Goal: Information Seeking & Learning: Compare options

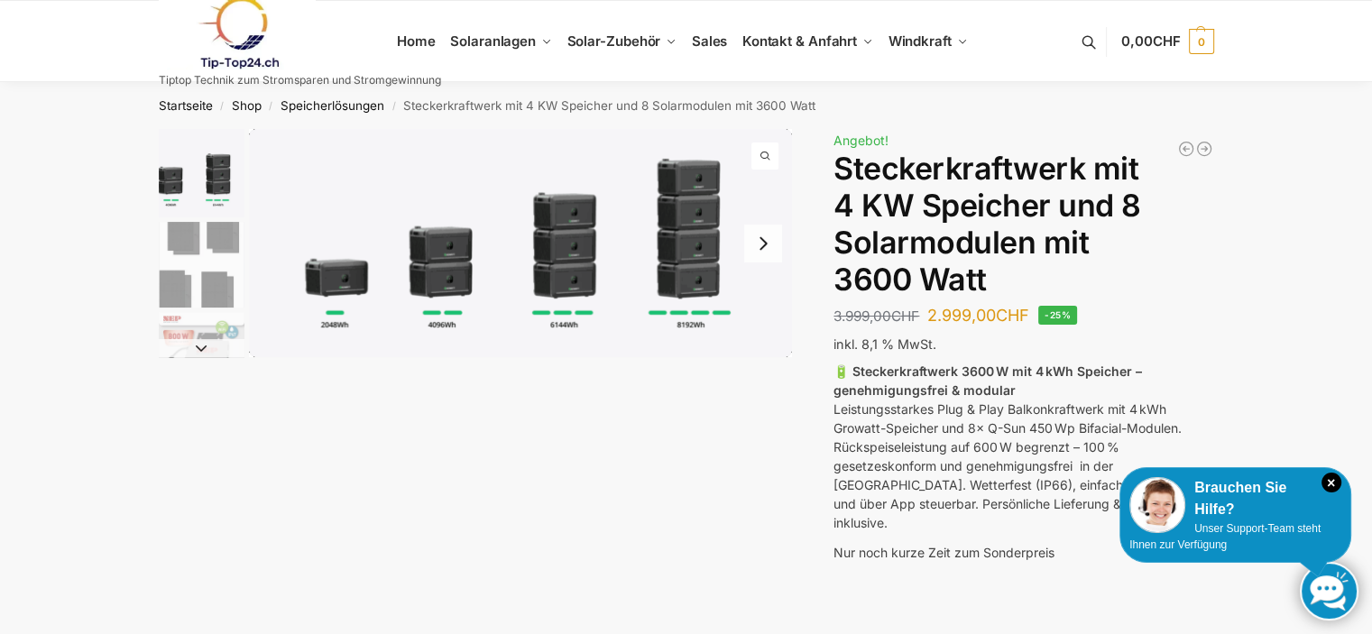
click at [693, 226] on img "1 / 9" at bounding box center [520, 243] width 543 height 228
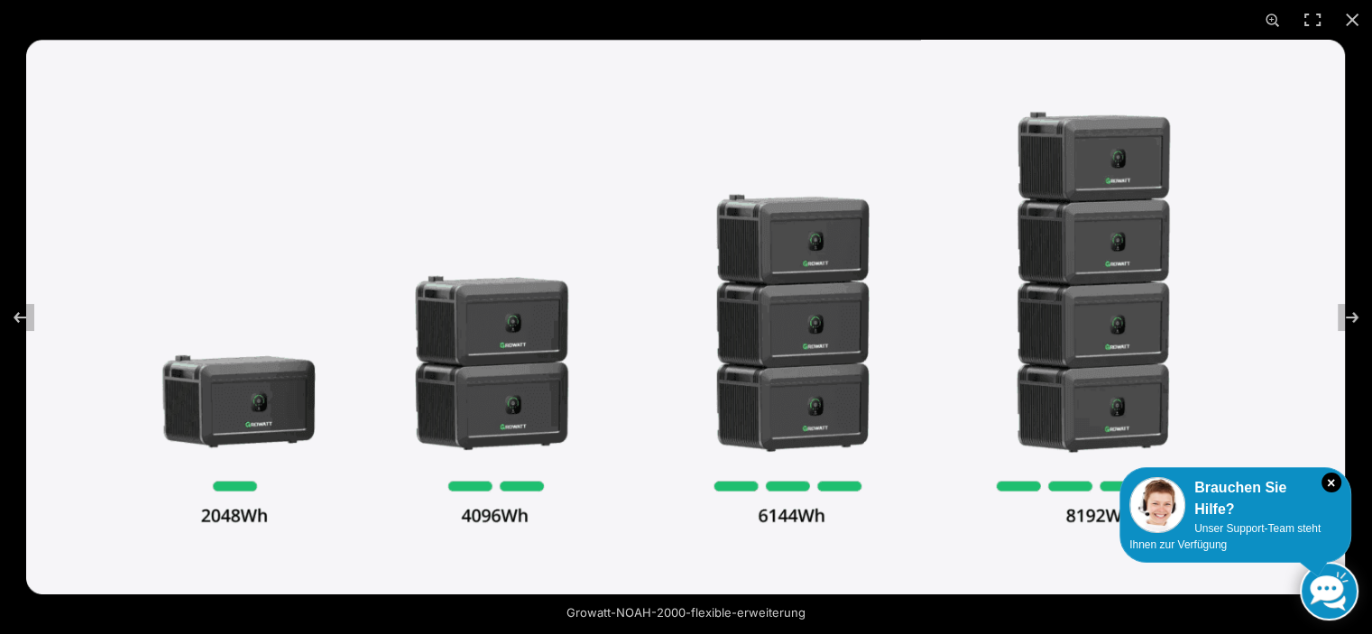
scroll to position [1692, 0]
click at [1344, 314] on button "Next (arrow right)" at bounding box center [1340, 317] width 63 height 90
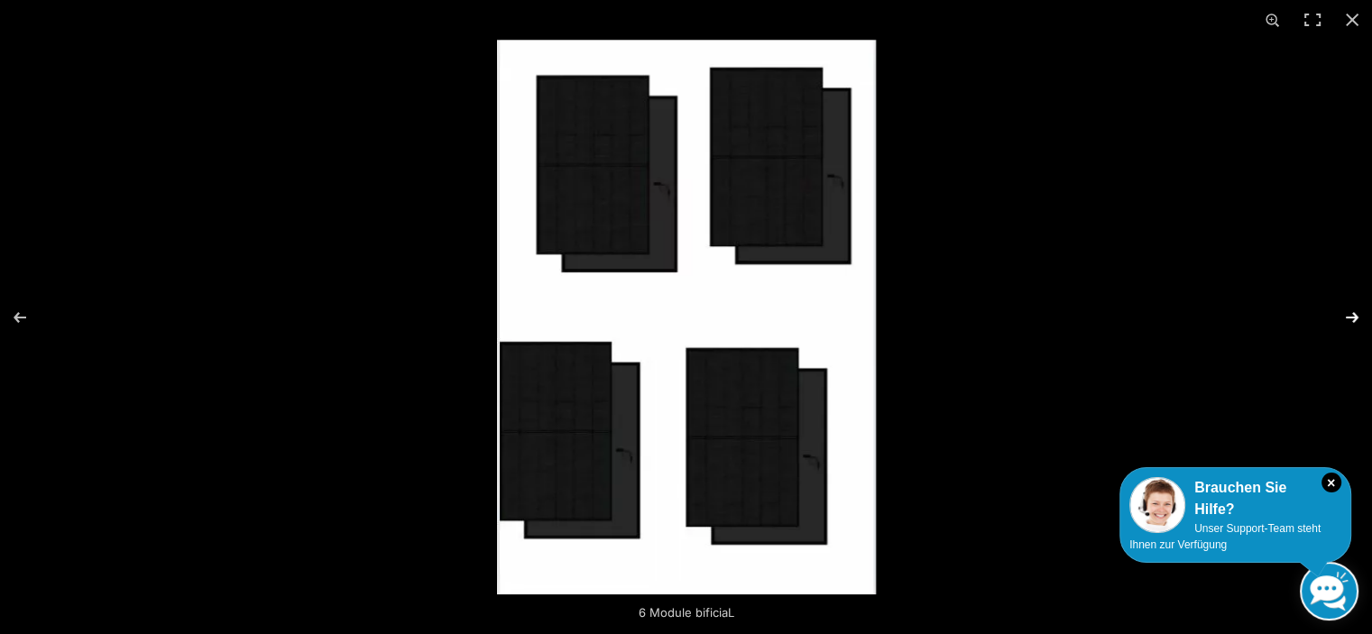
click at [1344, 314] on button "Next (arrow right)" at bounding box center [1340, 317] width 63 height 90
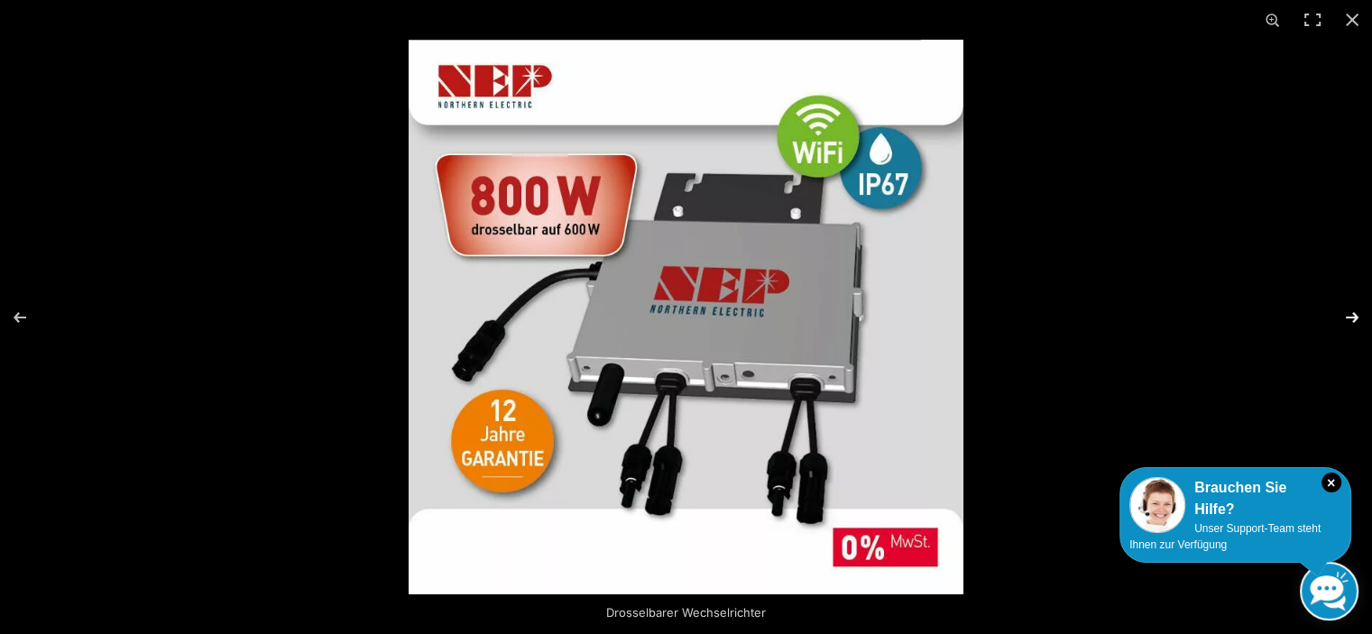
click at [1348, 308] on button "Next (arrow right)" at bounding box center [1340, 317] width 63 height 90
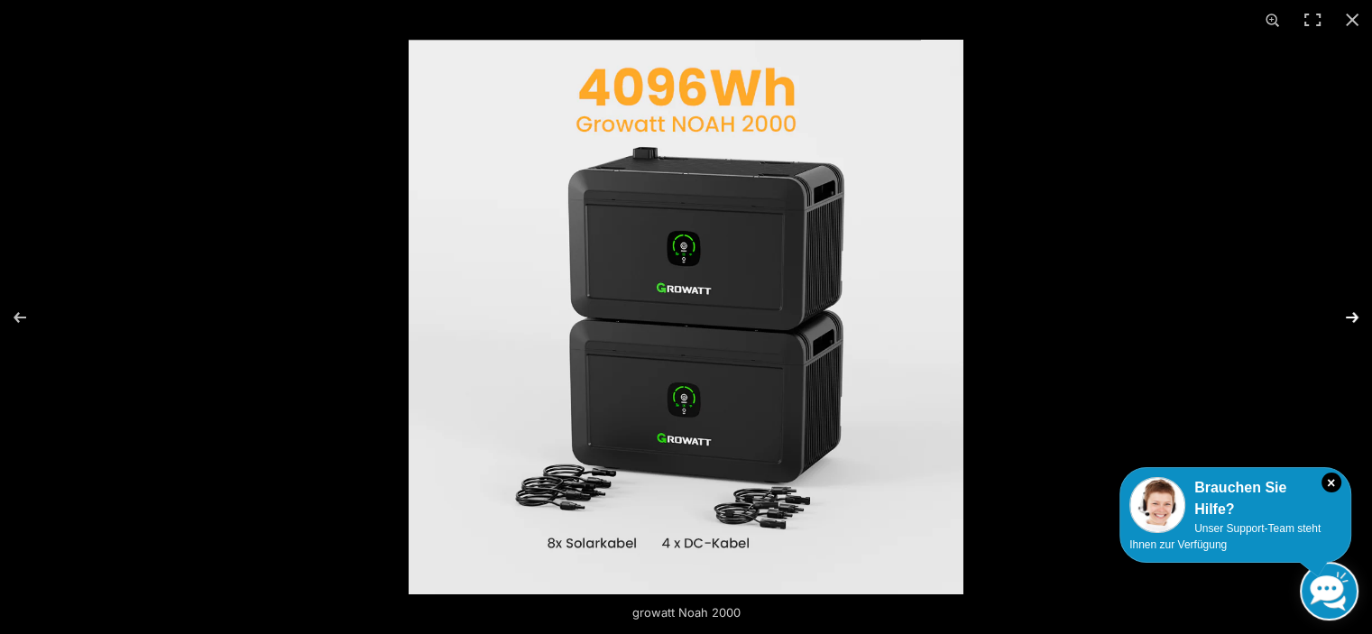
click at [1348, 308] on button "Next (arrow right)" at bounding box center [1340, 317] width 63 height 90
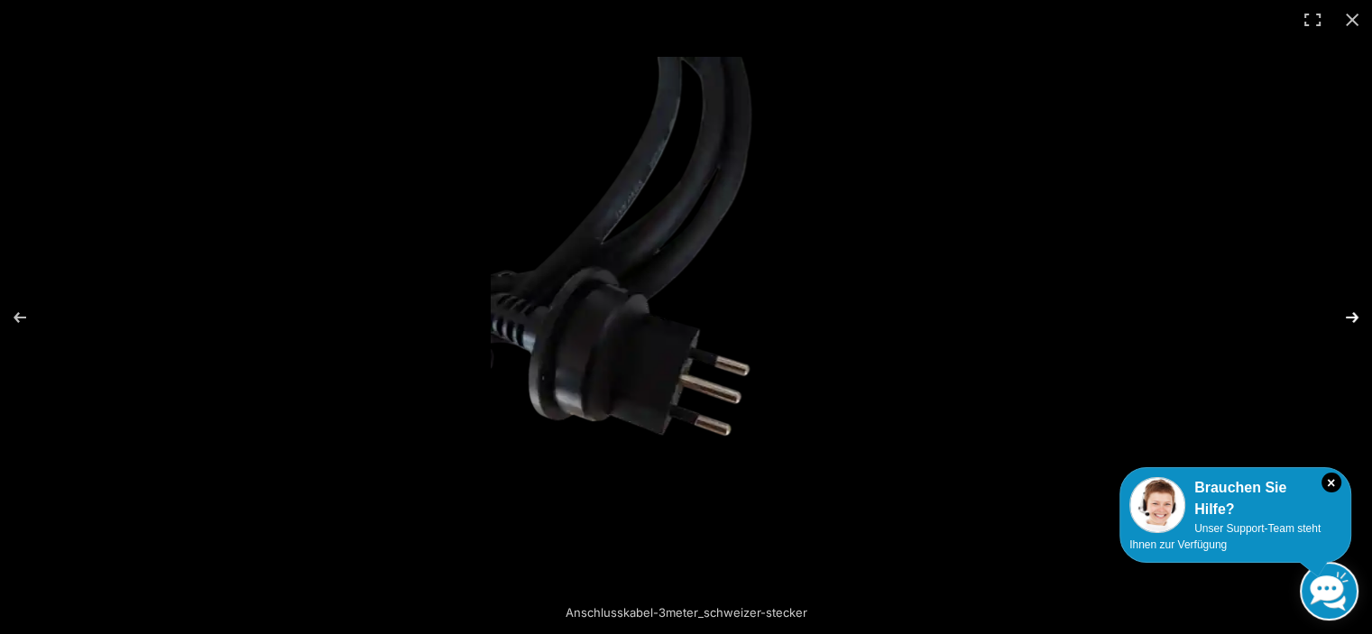
click at [1348, 308] on button "Next (arrow right)" at bounding box center [1340, 317] width 63 height 90
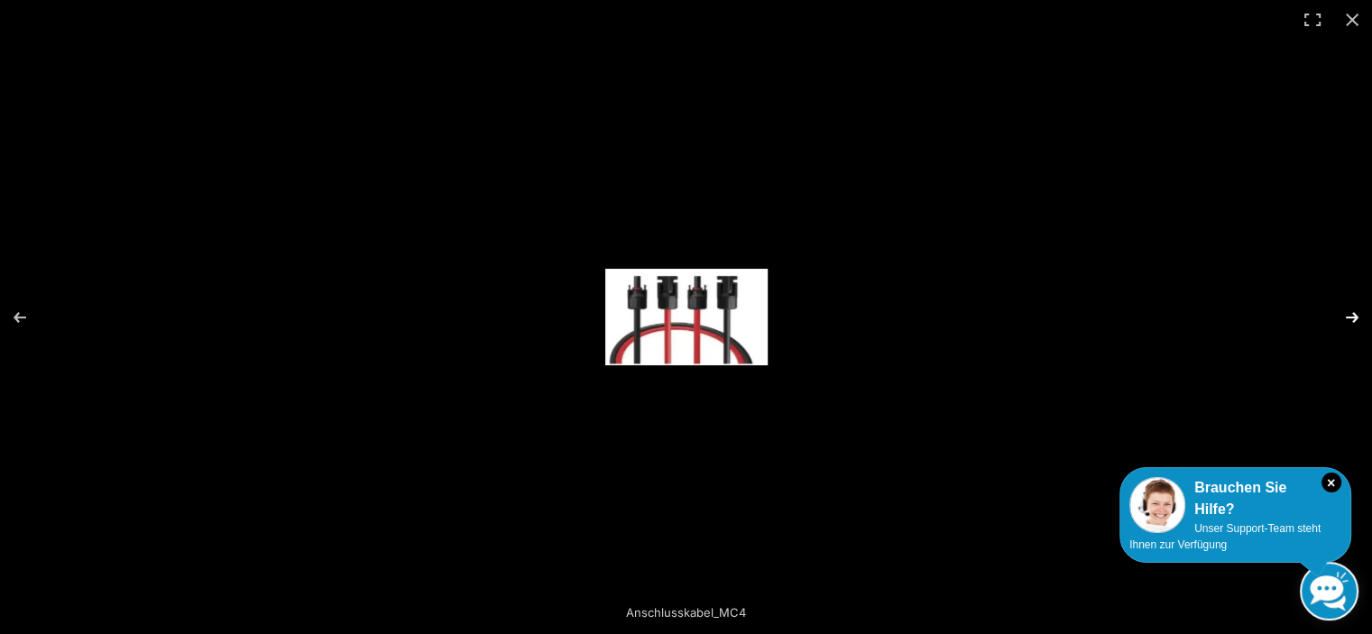
click at [1348, 308] on button "Next (arrow right)" at bounding box center [1340, 317] width 63 height 90
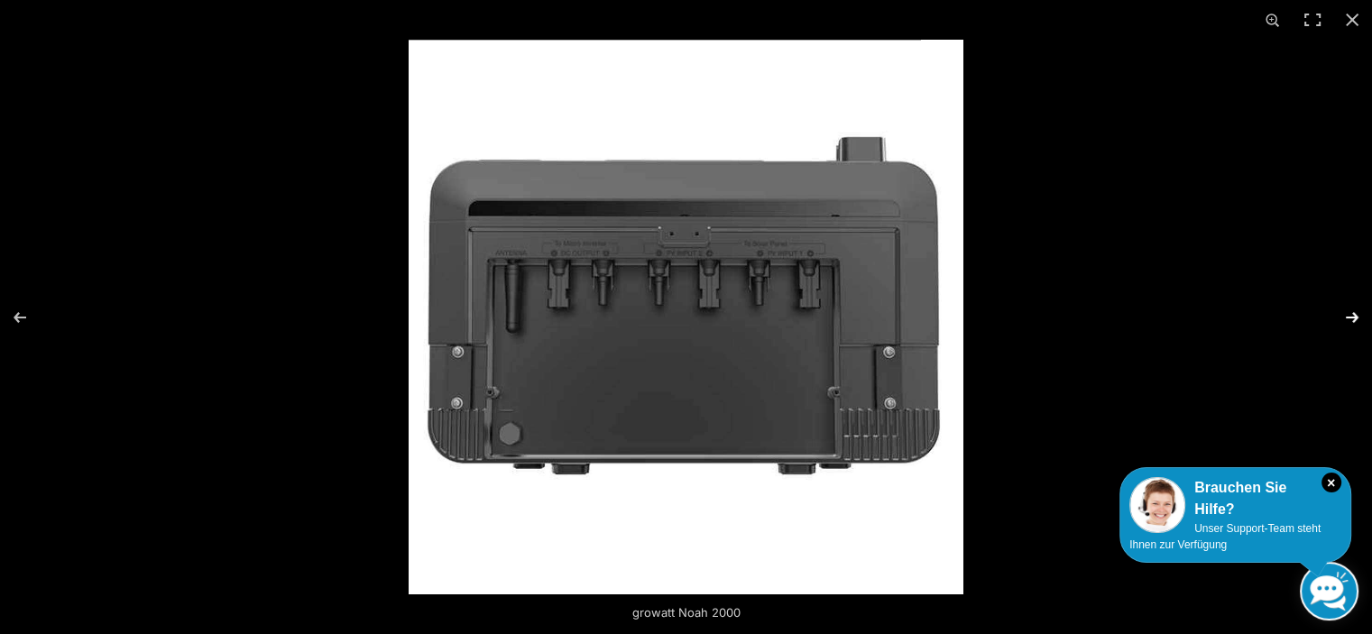
click at [1348, 308] on button "Next (arrow right)" at bounding box center [1340, 317] width 63 height 90
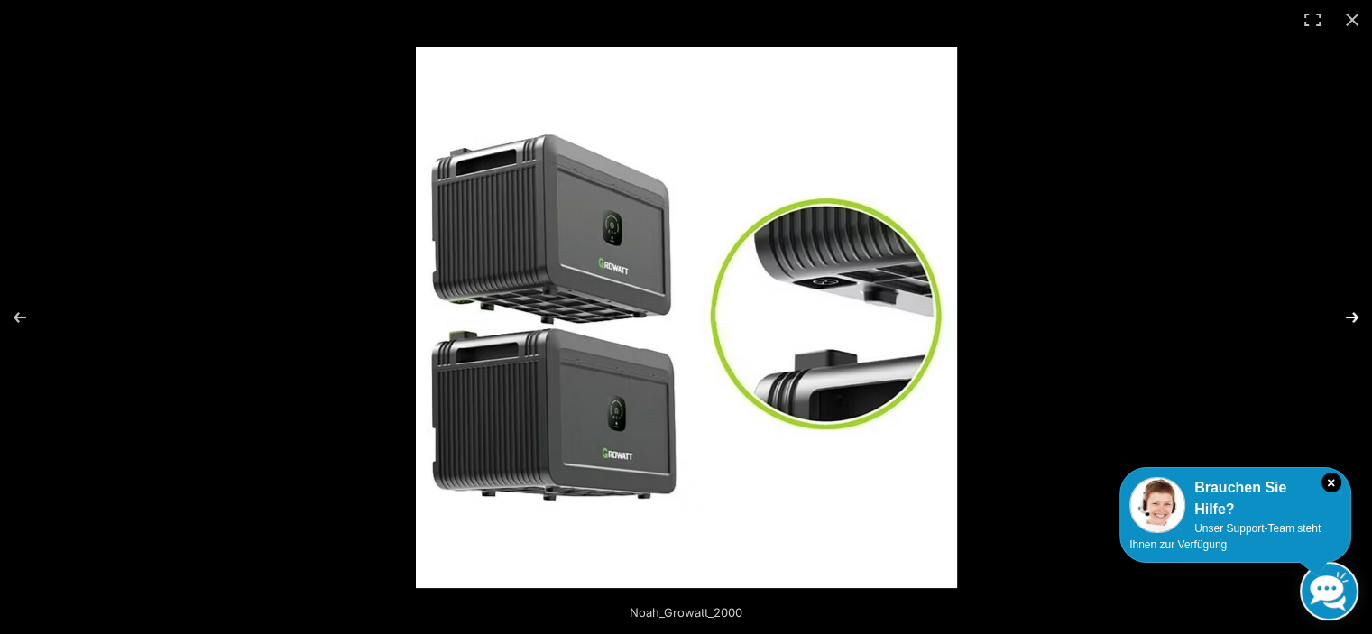
click at [1348, 308] on button "Next (arrow right)" at bounding box center [1340, 317] width 63 height 90
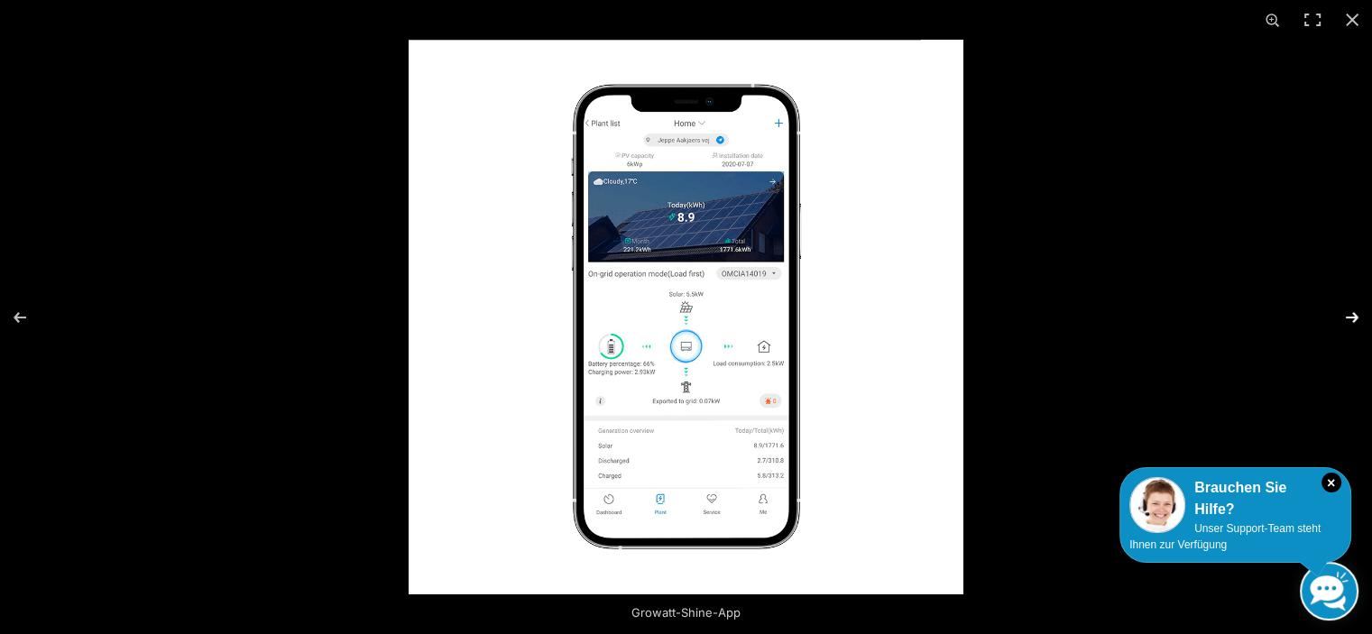
click at [1348, 308] on button "Next (arrow right)" at bounding box center [1340, 317] width 63 height 90
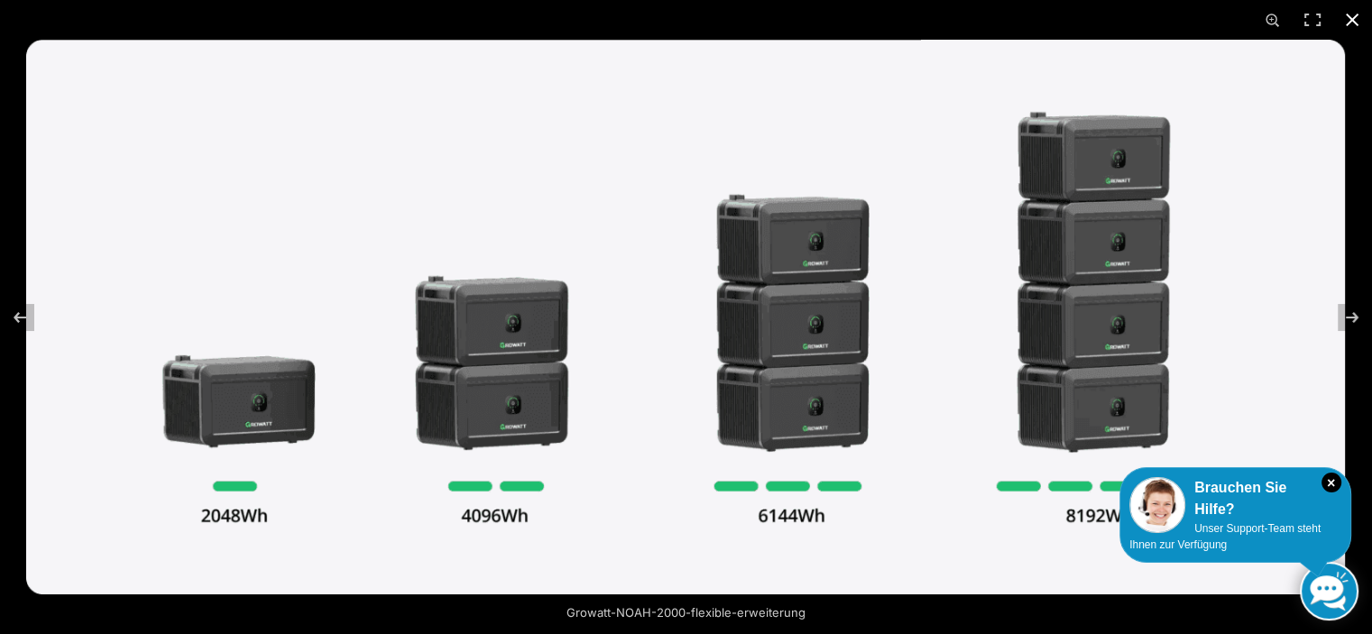
click at [1348, 12] on button "Close (Esc)" at bounding box center [1352, 20] width 40 height 40
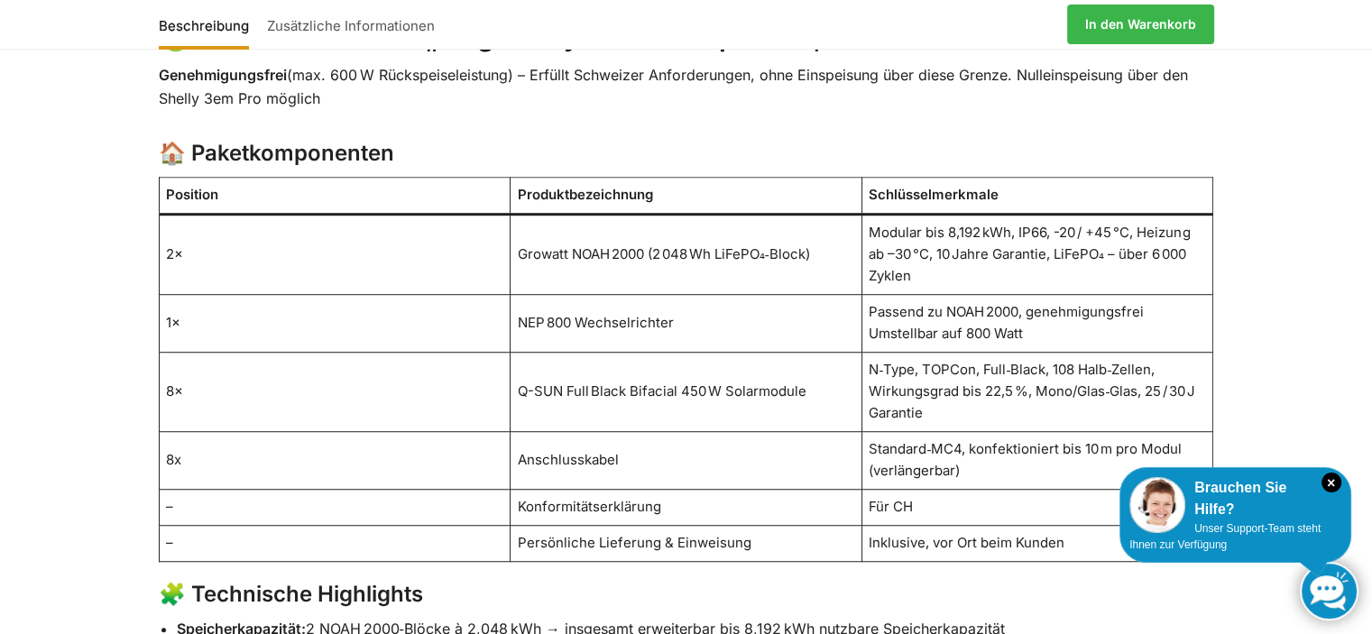
scroll to position [1151, 0]
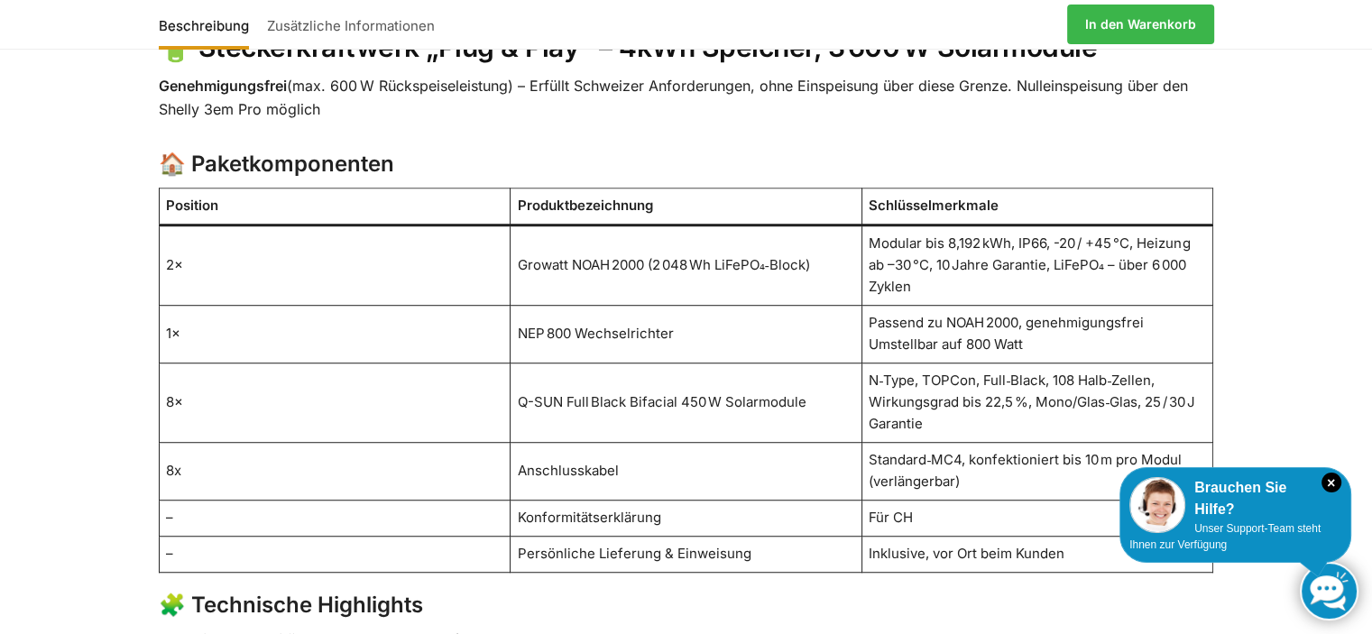
drag, startPoint x: 1368, startPoint y: 256, endPoint x: 1370, endPoint y: 286, distance: 29.8
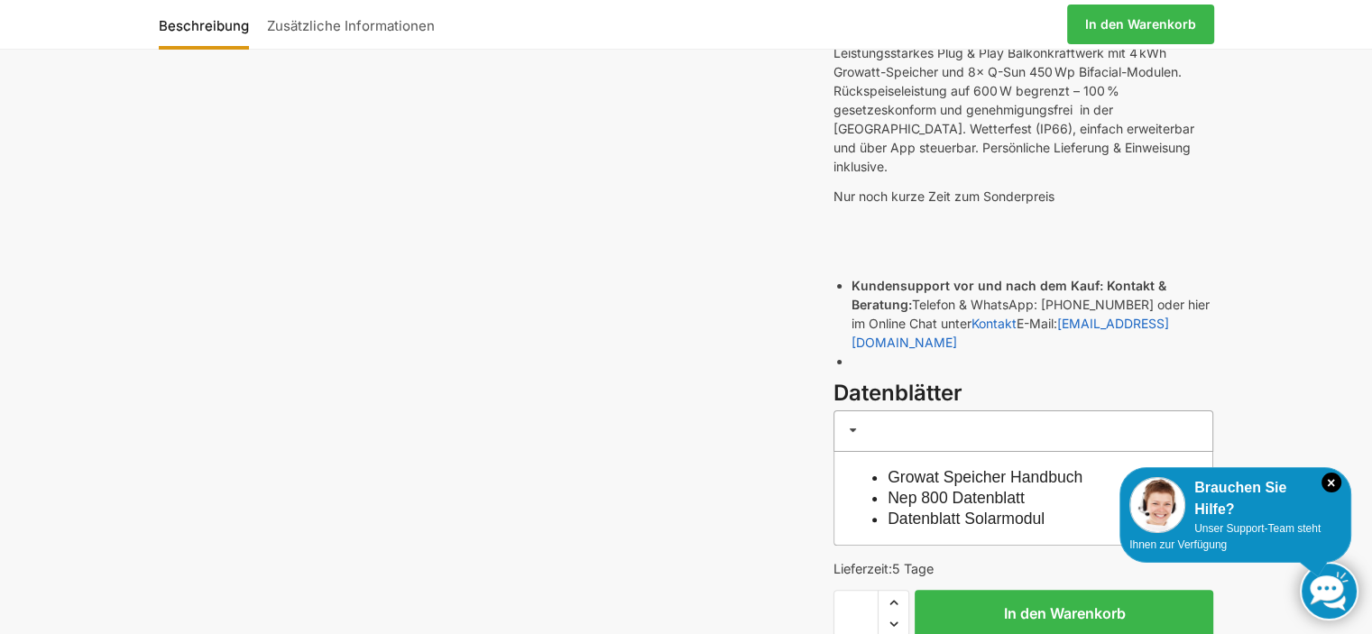
scroll to position [0, 0]
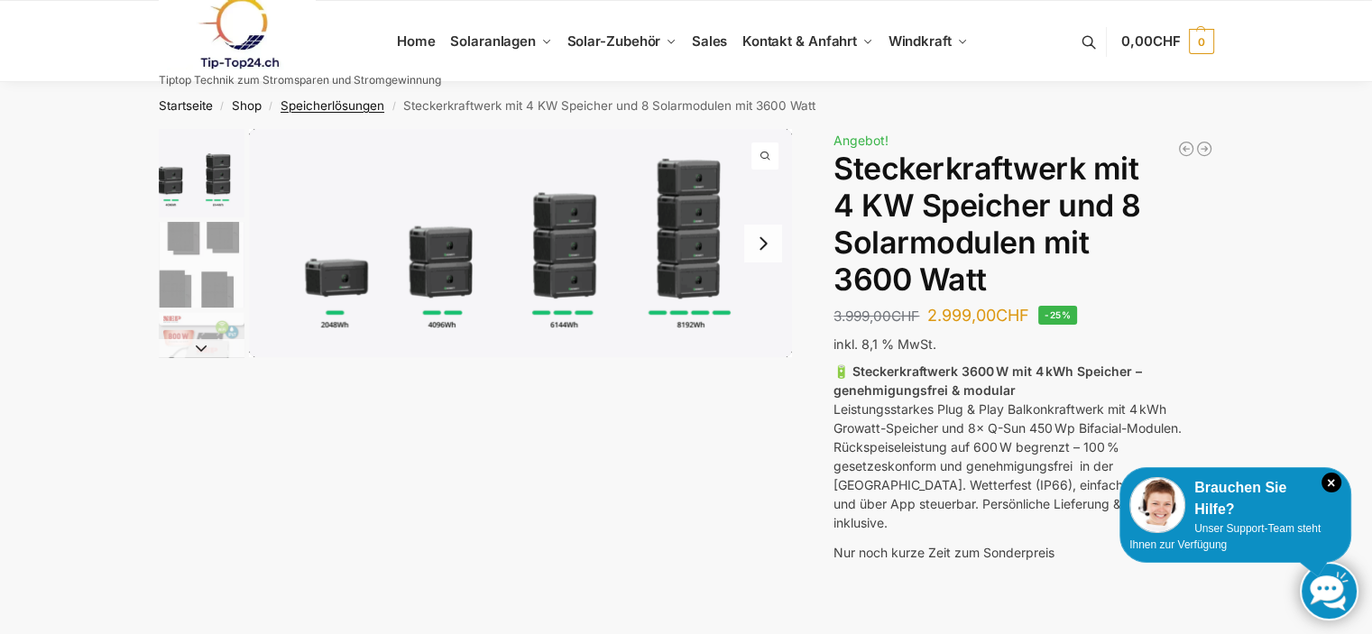
click at [350, 106] on link "Speicherlösungen" at bounding box center [333, 105] width 104 height 14
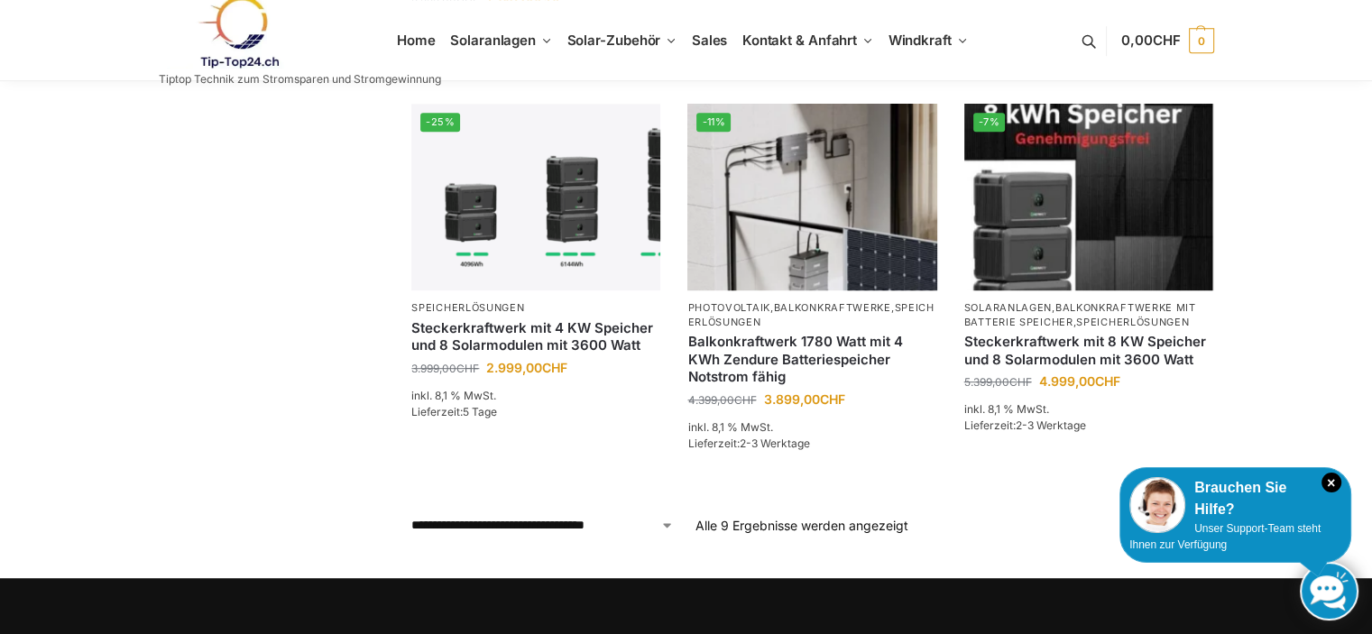
scroll to position [963, 0]
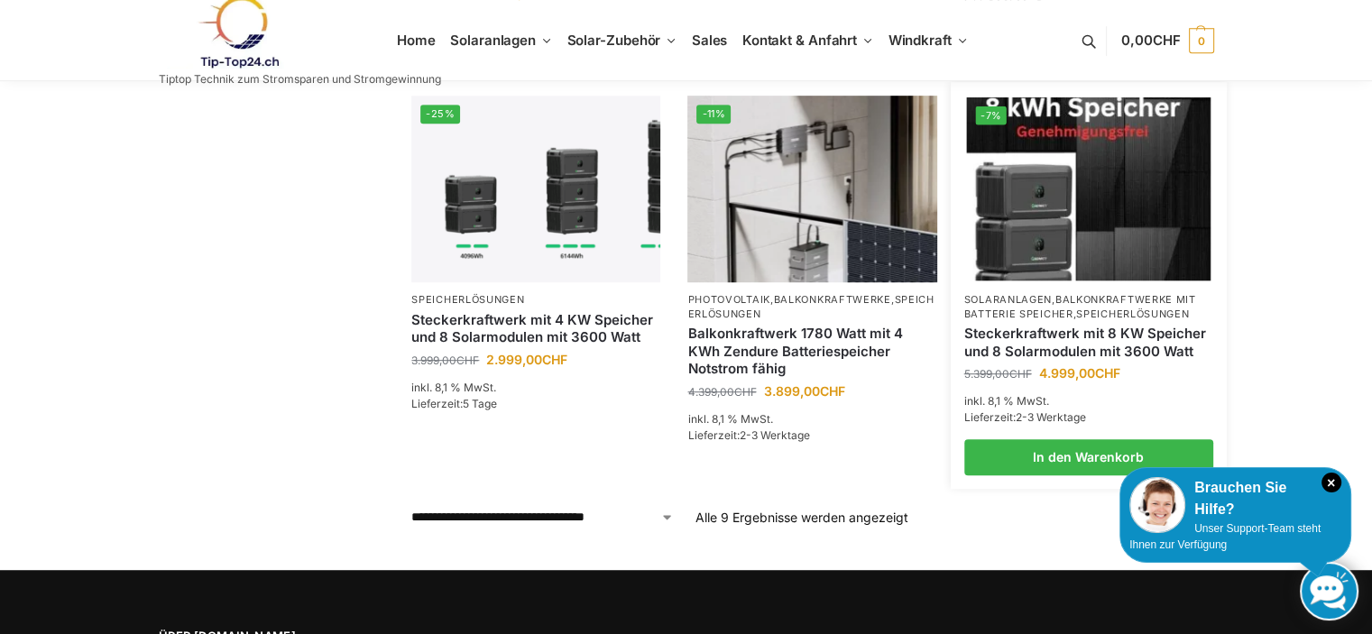
click at [1079, 329] on link "Steckerkraftwerk mit 8 KW Speicher und 8 Solarmodulen mit 3600 Watt" at bounding box center [1088, 342] width 249 height 35
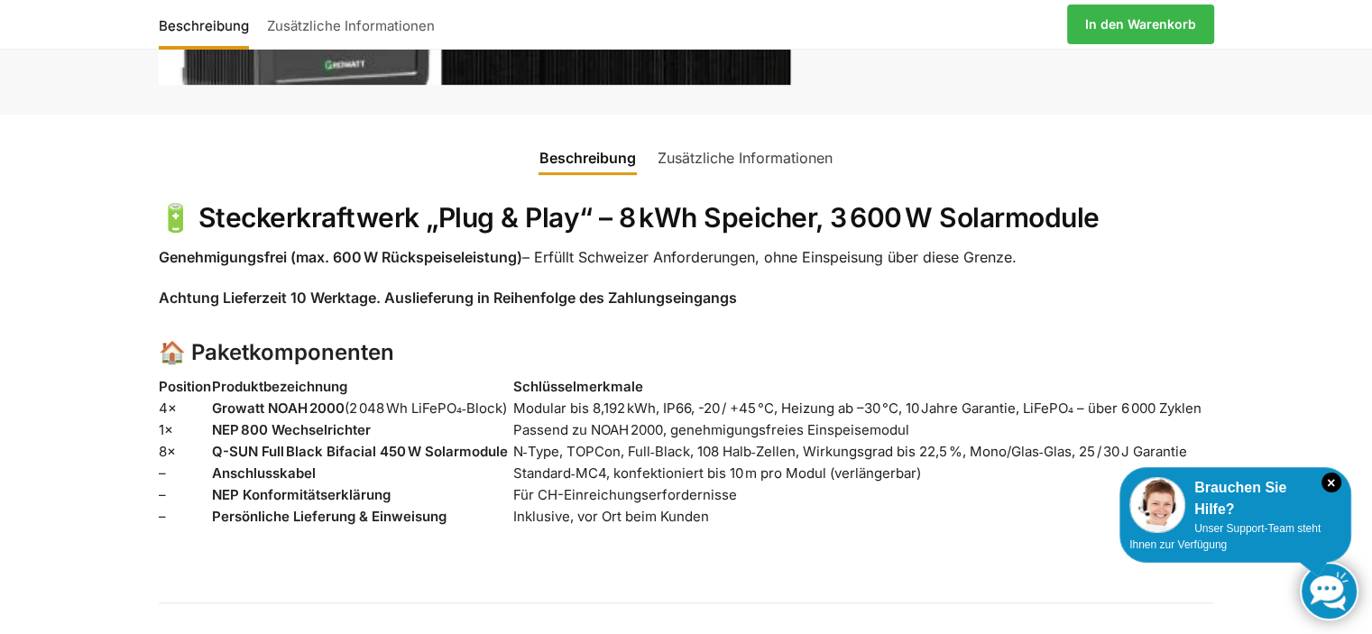
scroll to position [1028, 0]
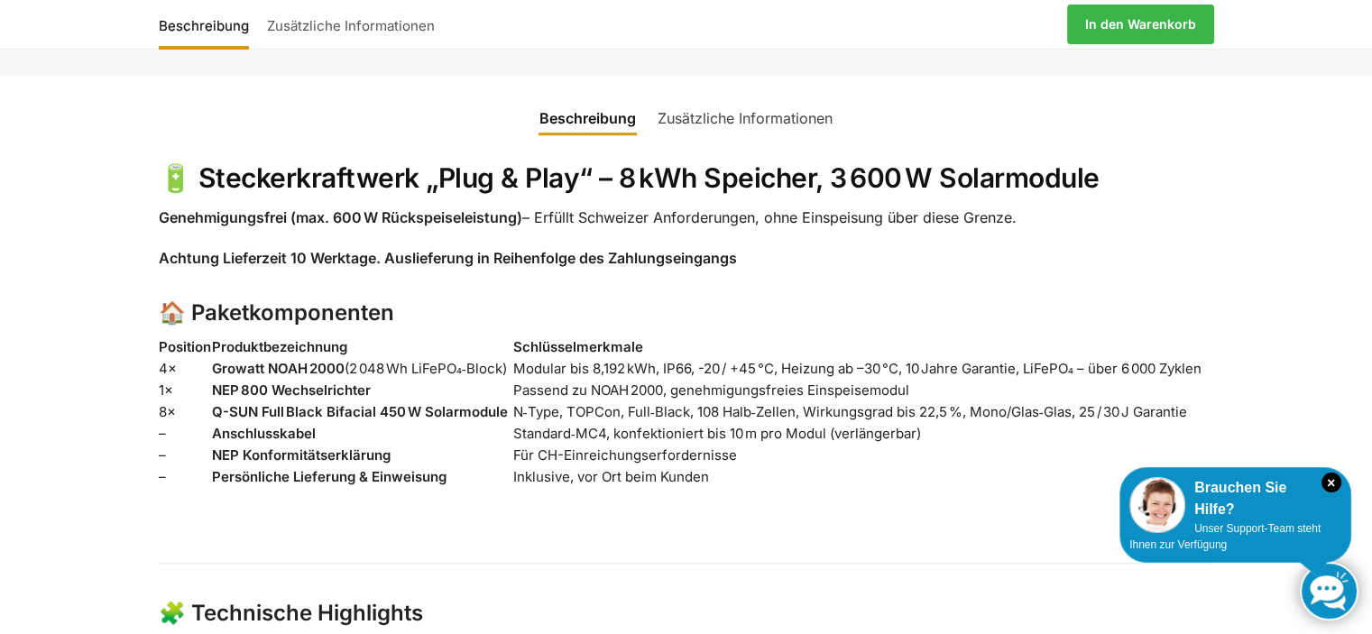
drag, startPoint x: 1379, startPoint y: 60, endPoint x: 1371, endPoint y: 211, distance: 151.8
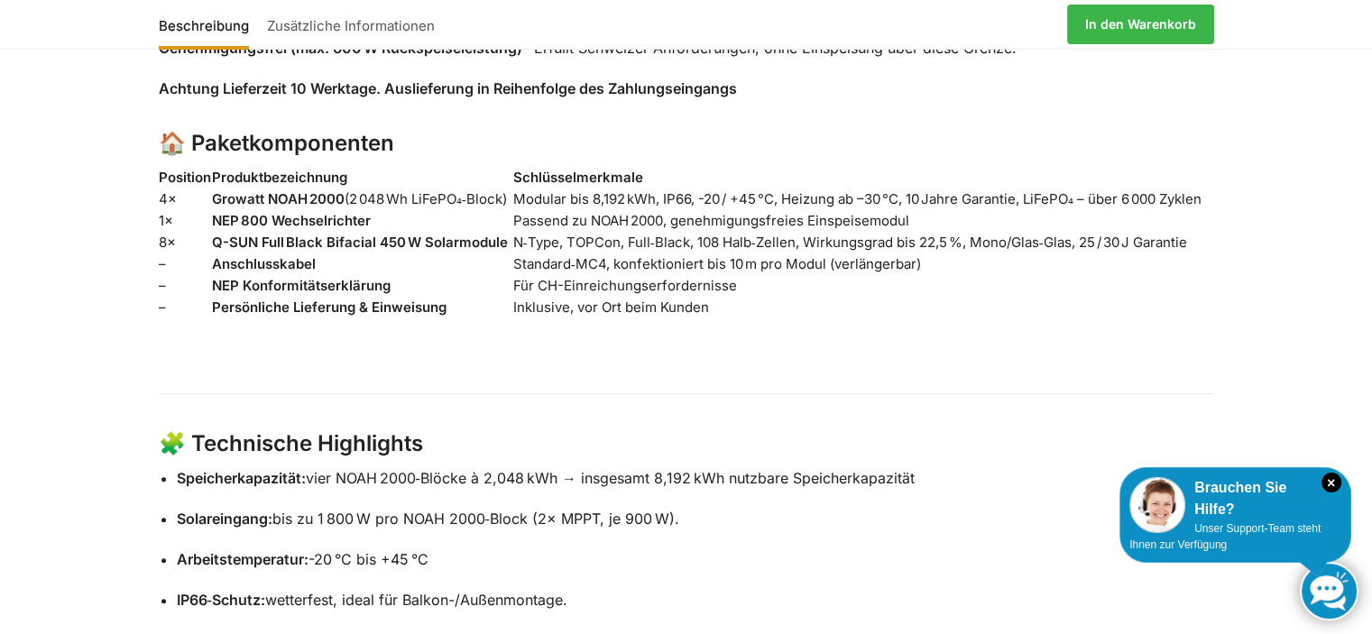
scroll to position [0, 0]
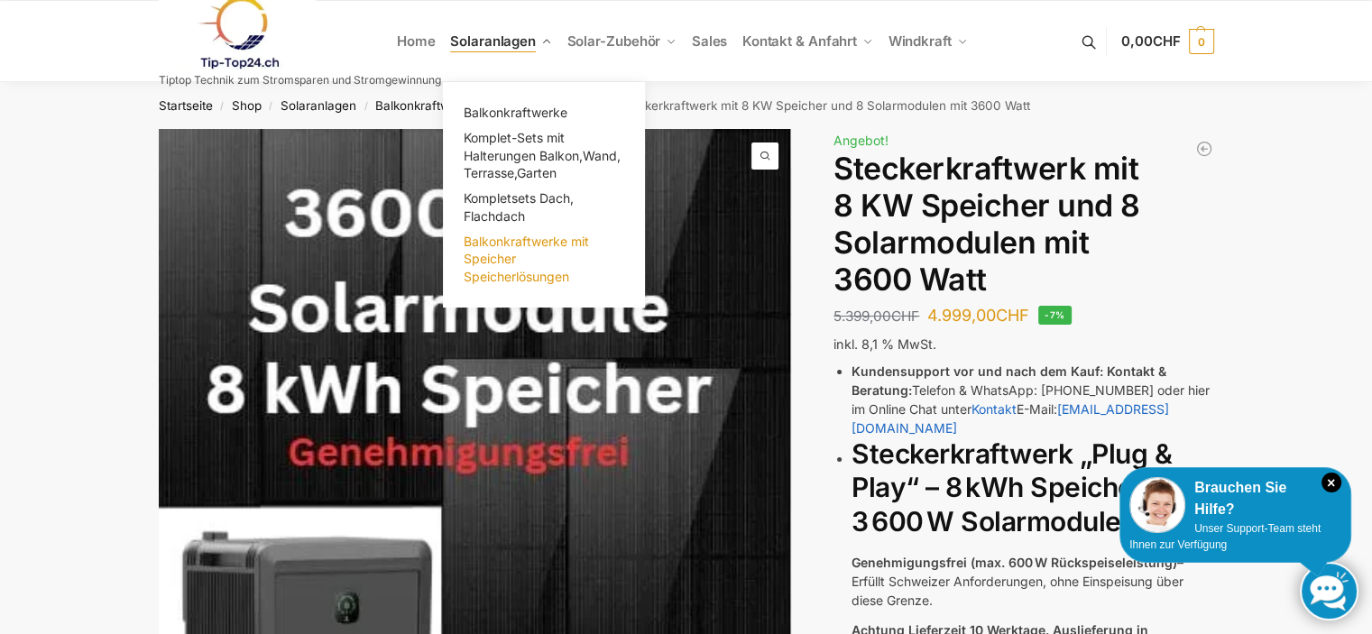
click at [500, 255] on span "Balkonkraftwerke mit Speicher Speicherlösungen" at bounding box center [526, 259] width 125 height 51
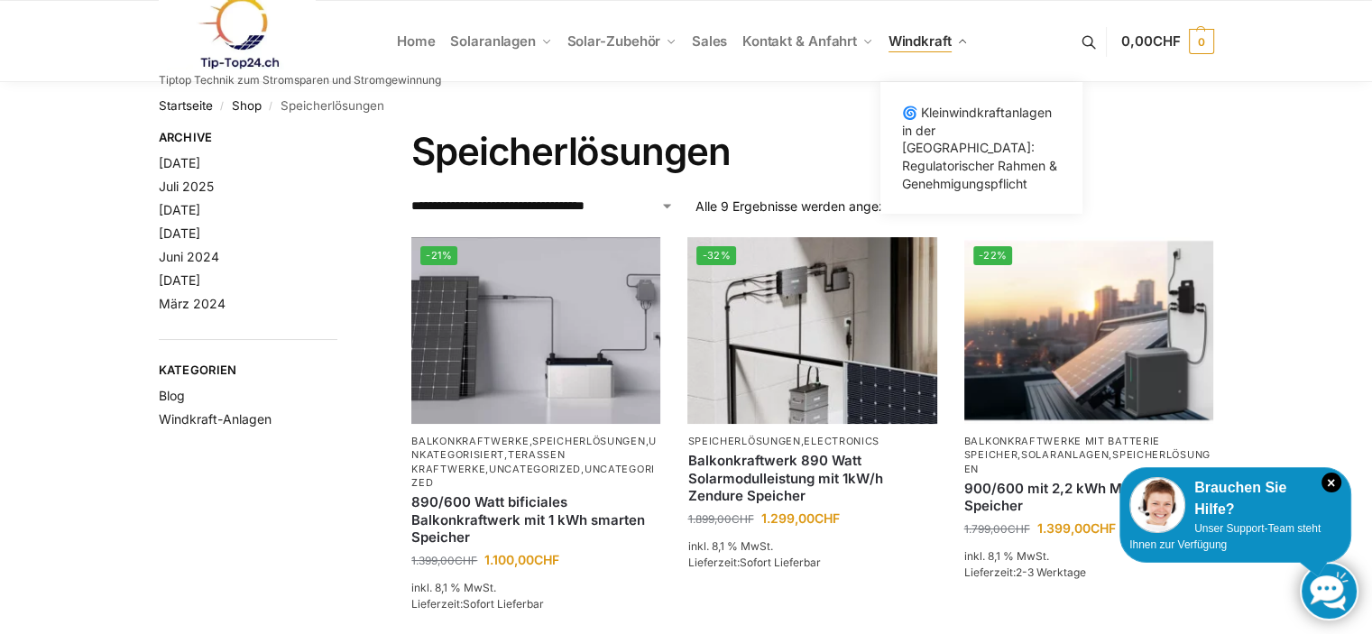
click at [945, 44] on span "Windkraft" at bounding box center [919, 40] width 63 height 17
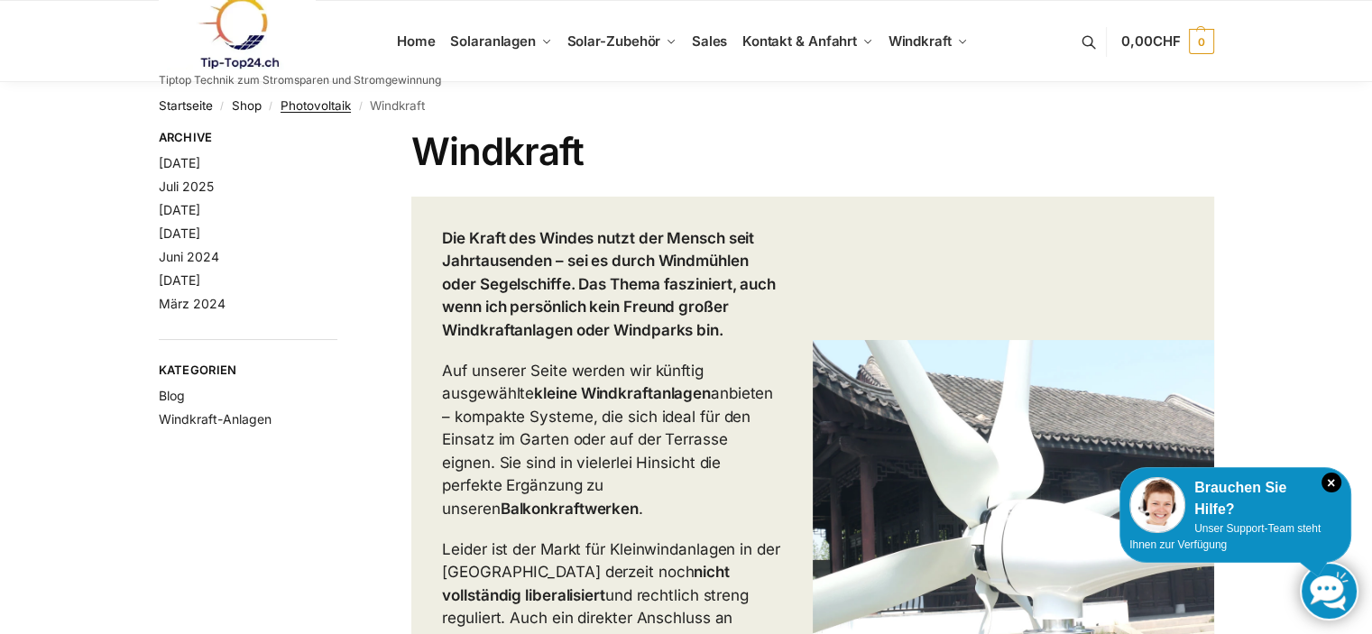
click at [301, 109] on link "Photovoltaik" at bounding box center [316, 105] width 70 height 14
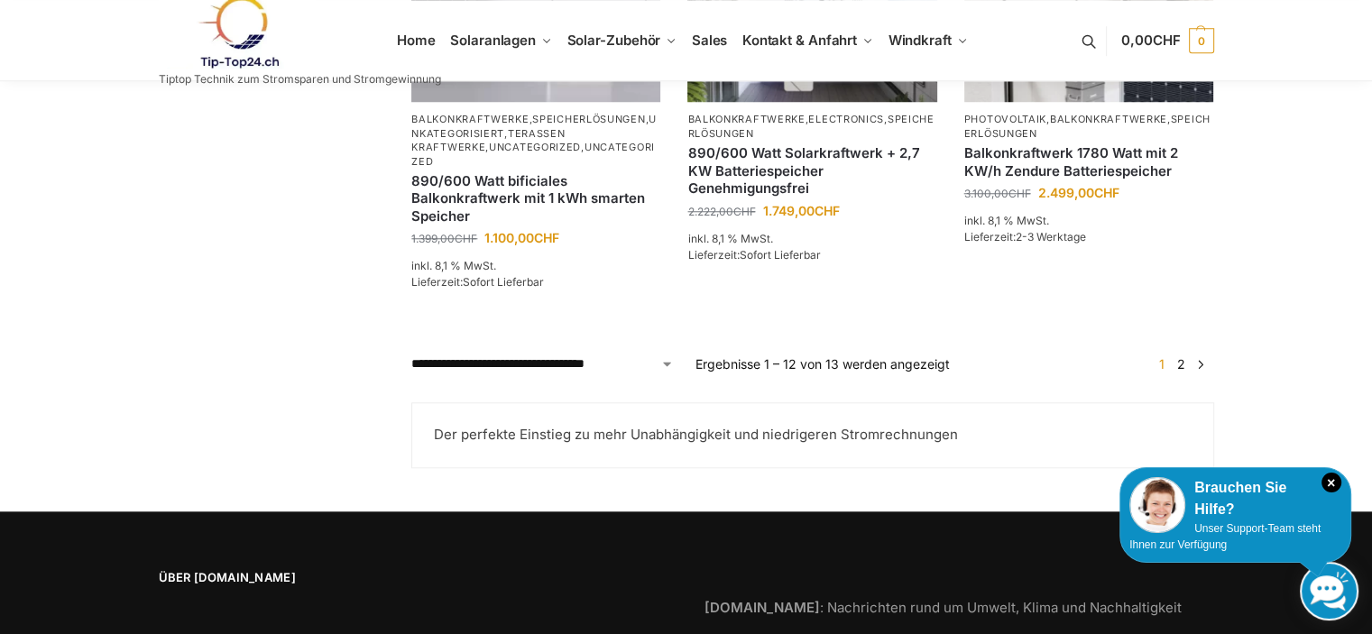
scroll to position [1715, 0]
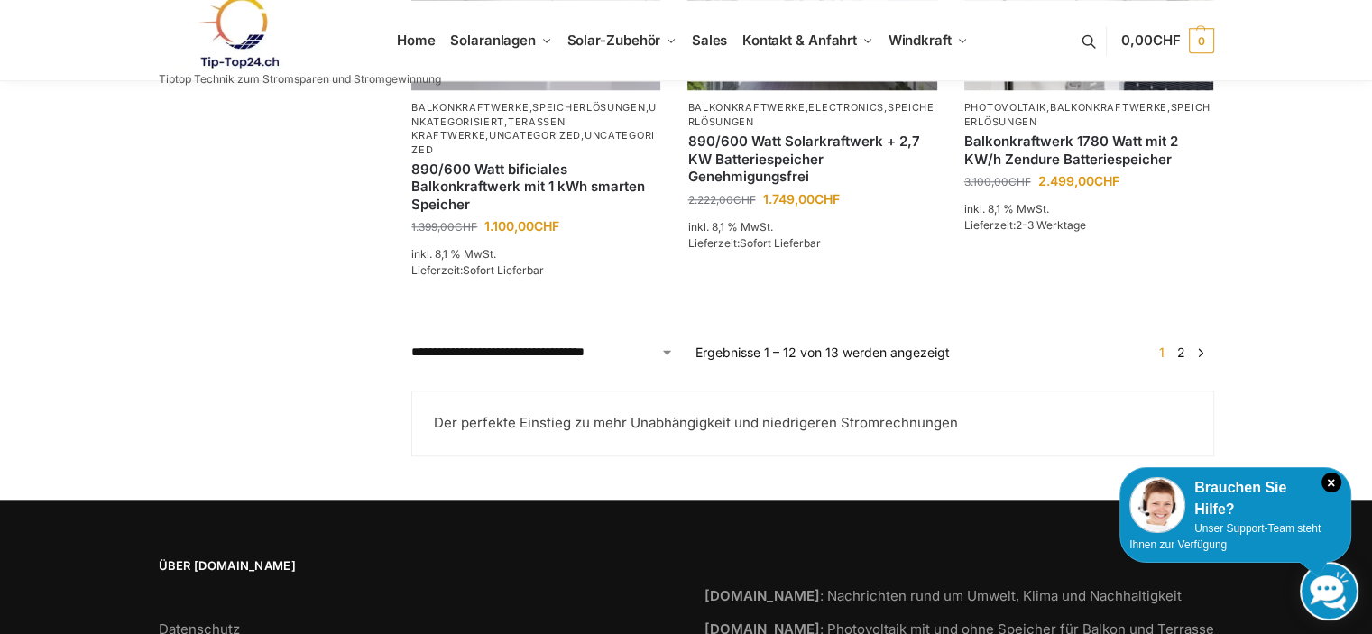
click at [1197, 354] on link "→" at bounding box center [1200, 352] width 14 height 19
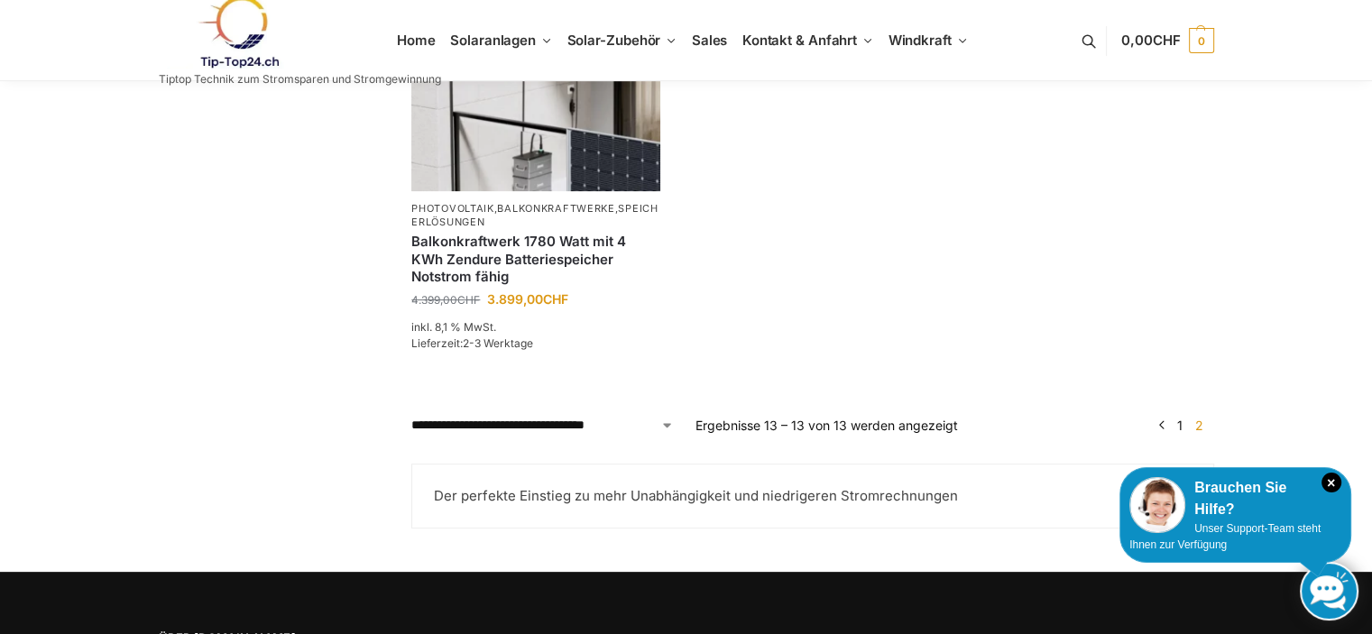
scroll to position [177, 0]
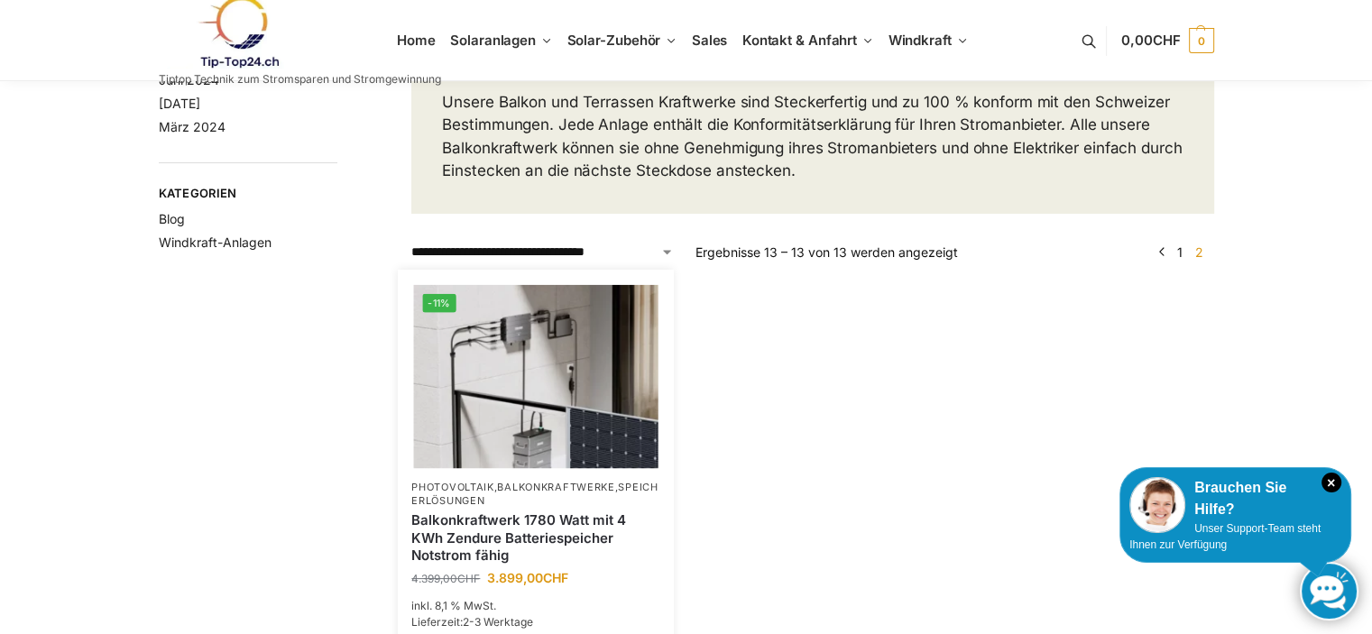
click at [628, 434] on img at bounding box center [536, 375] width 244 height 183
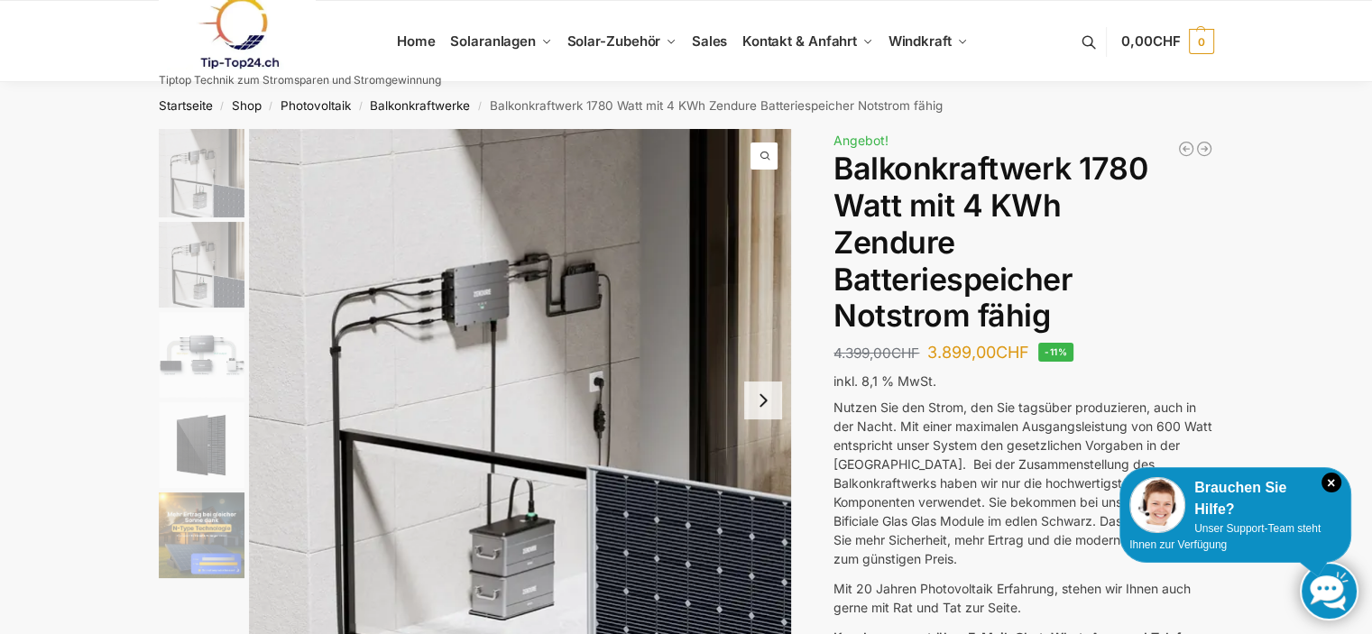
click at [524, 511] on img at bounding box center [520, 400] width 543 height 543
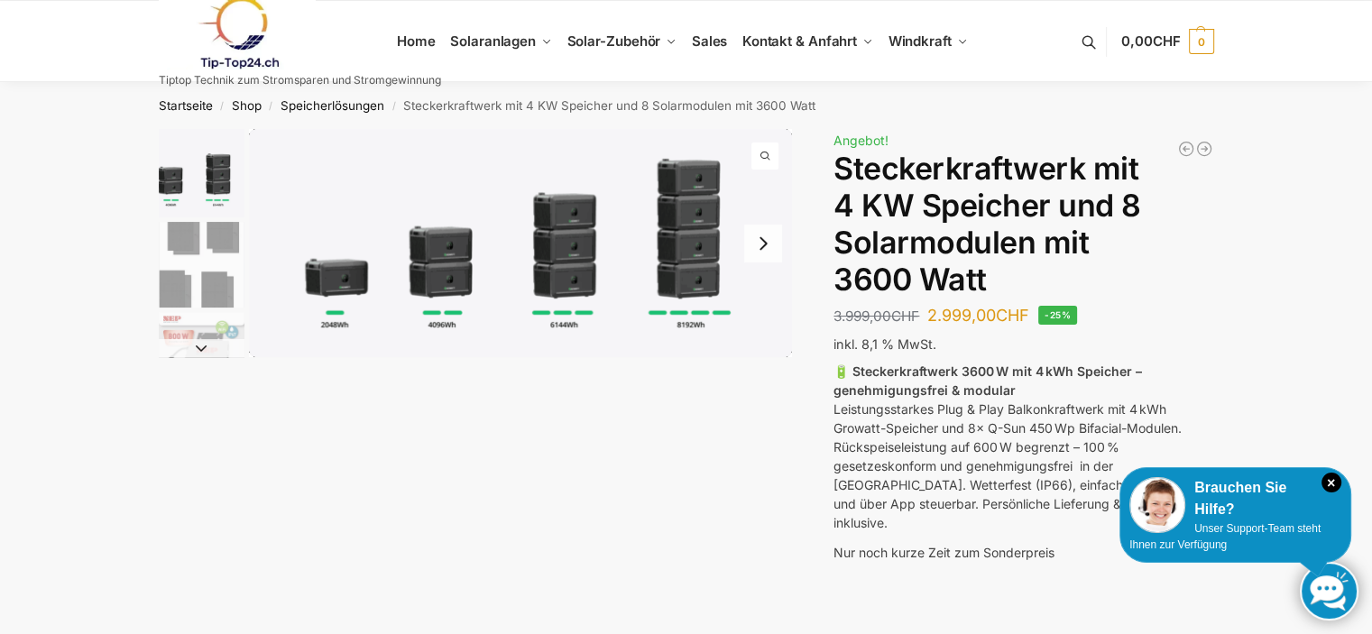
click at [207, 248] on img "2 / 9" at bounding box center [202, 265] width 86 height 86
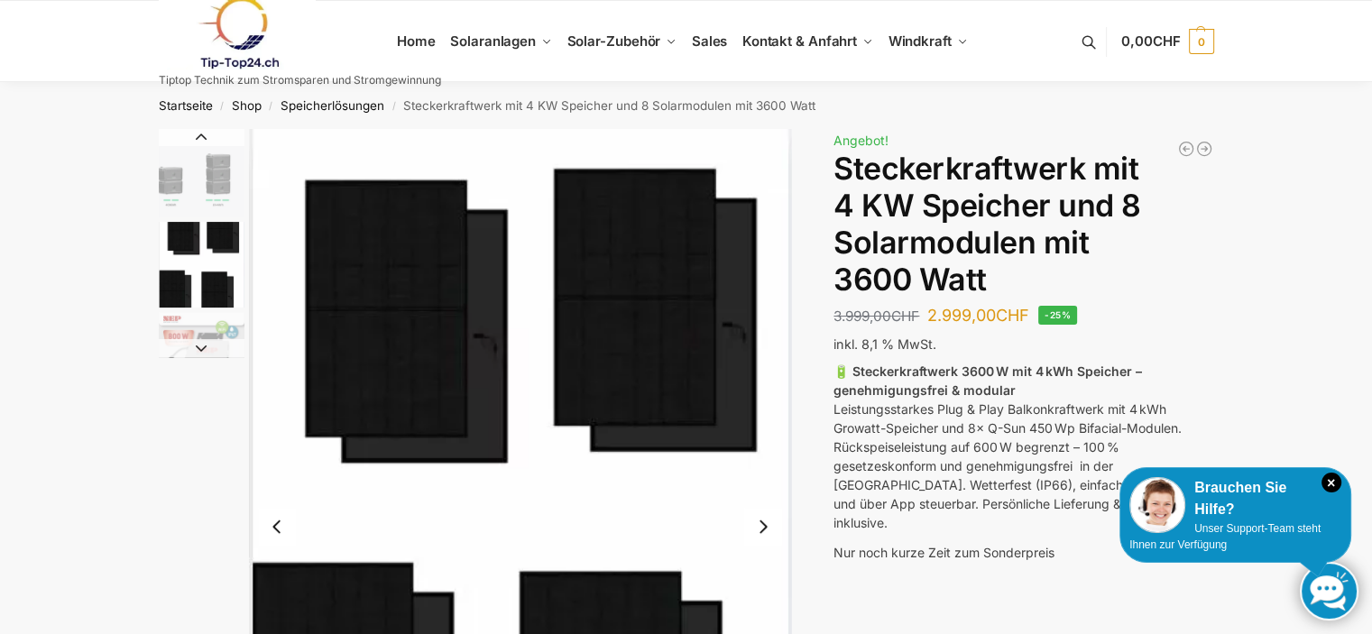
click at [763, 529] on button "Next slide" at bounding box center [763, 527] width 38 height 38
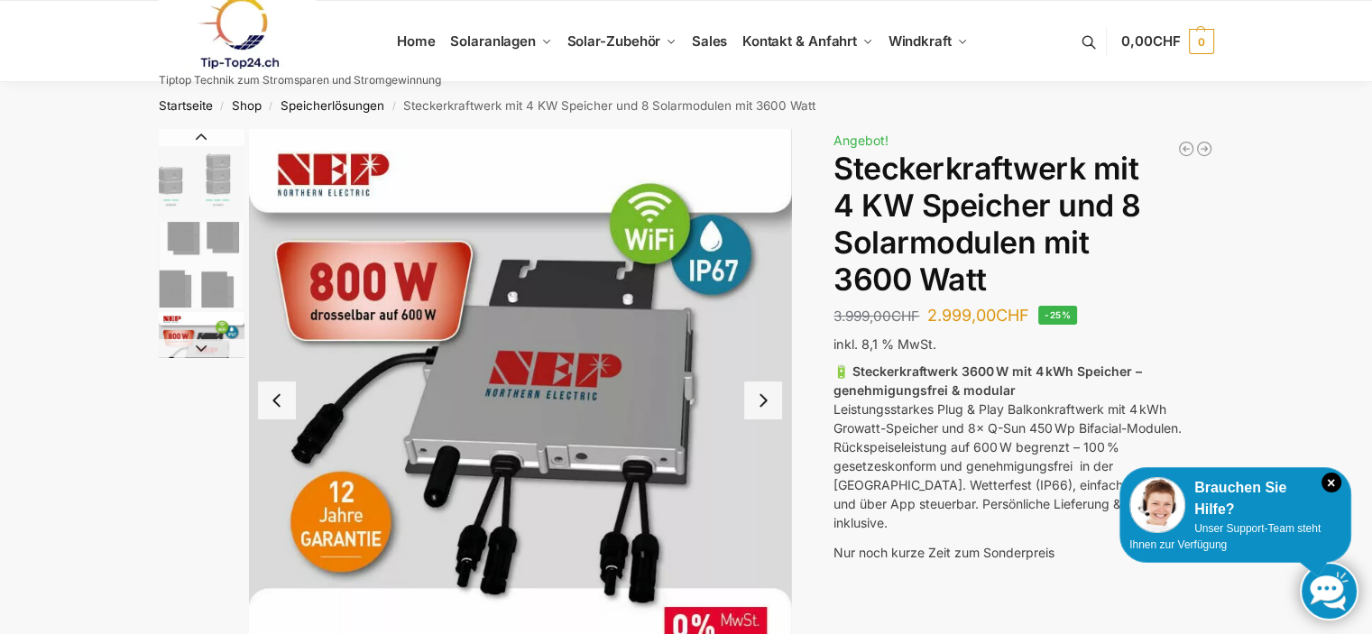
click at [763, 529] on img "3 / 9" at bounding box center [520, 400] width 543 height 543
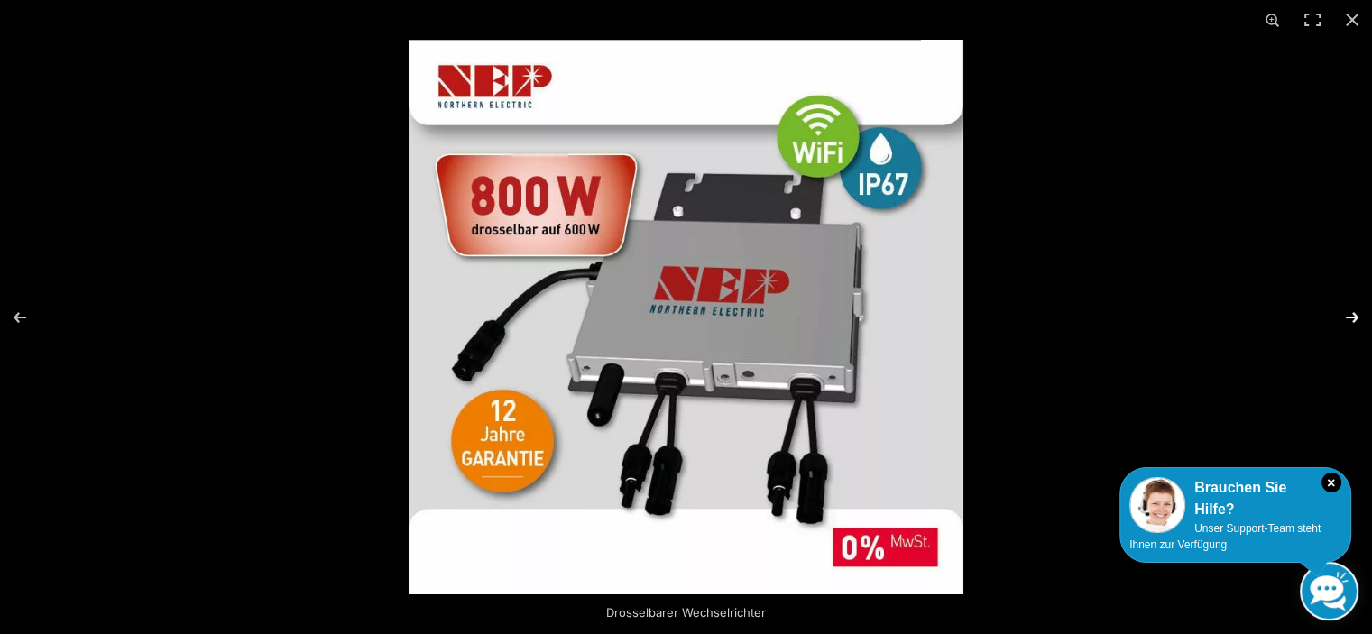
click at [1342, 312] on button "Next (arrow right)" at bounding box center [1340, 317] width 63 height 90
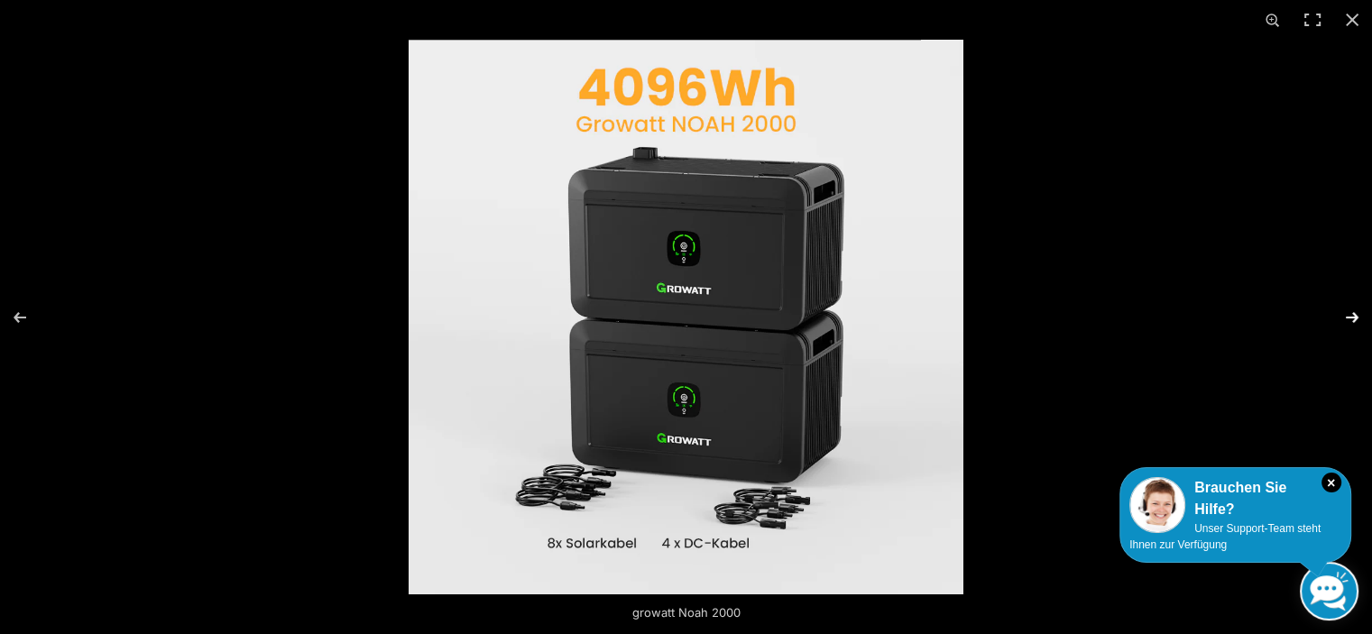
click at [1342, 312] on button "Next (arrow right)" at bounding box center [1340, 317] width 63 height 90
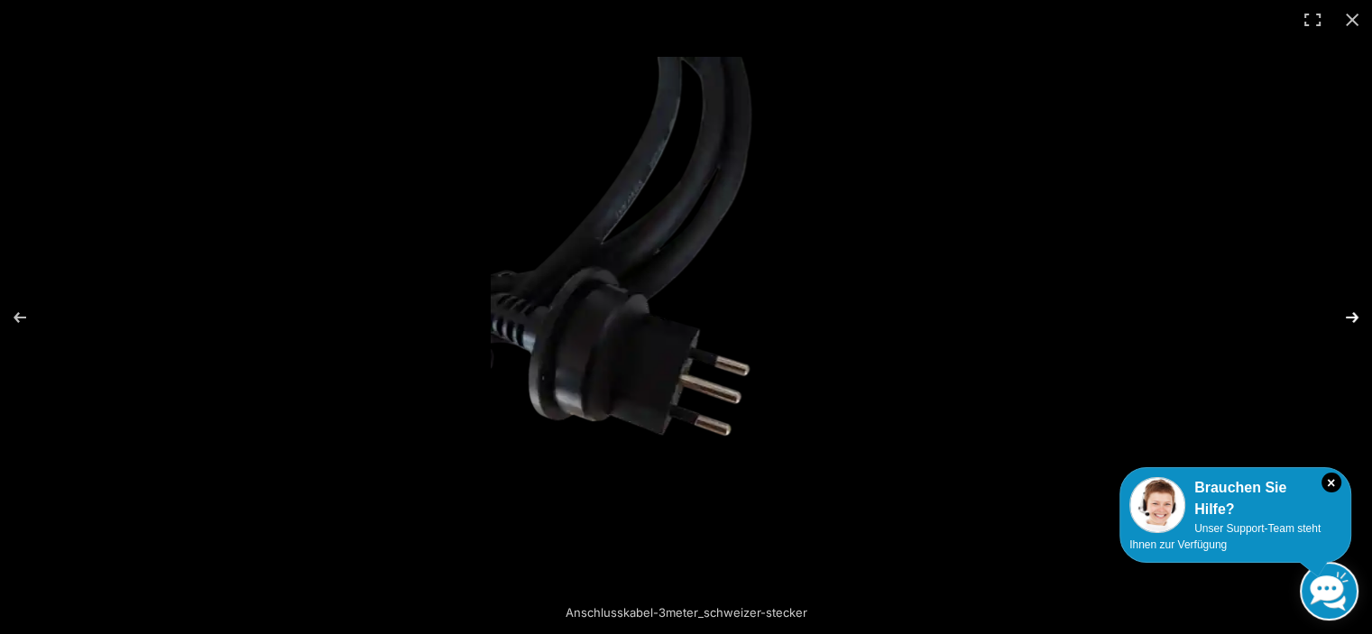
click at [1342, 312] on button "Next (arrow right)" at bounding box center [1340, 317] width 63 height 90
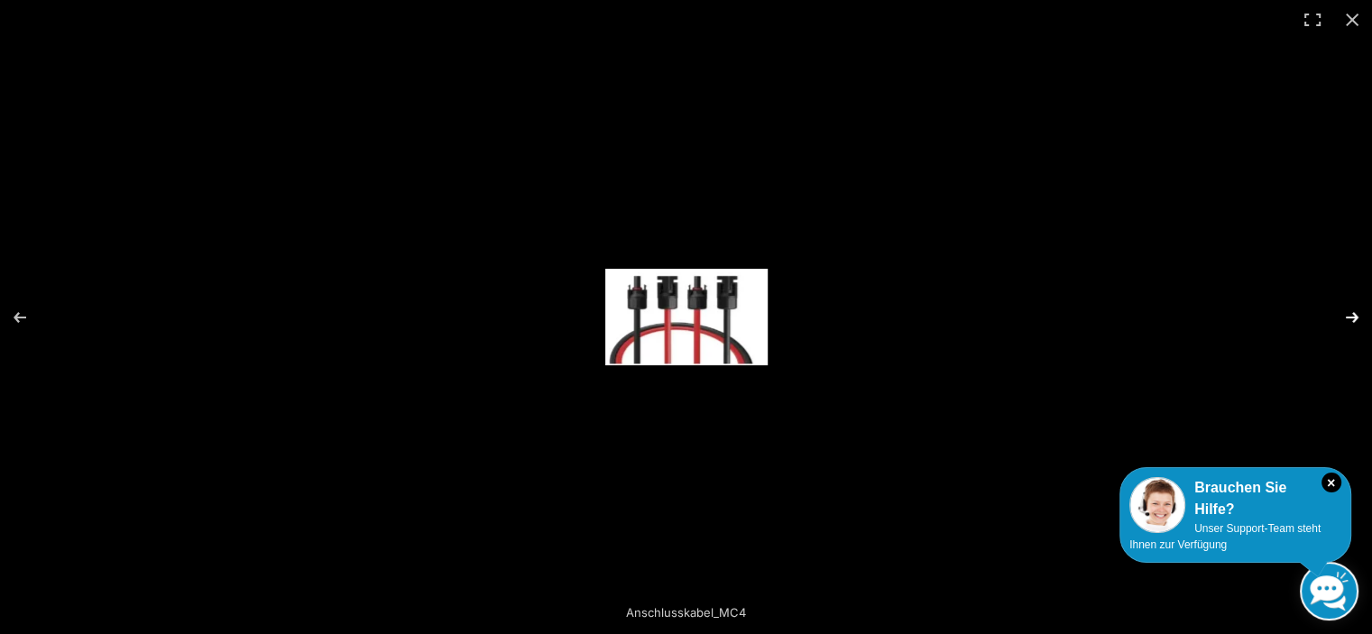
click at [1342, 312] on button "Next (arrow right)" at bounding box center [1340, 317] width 63 height 90
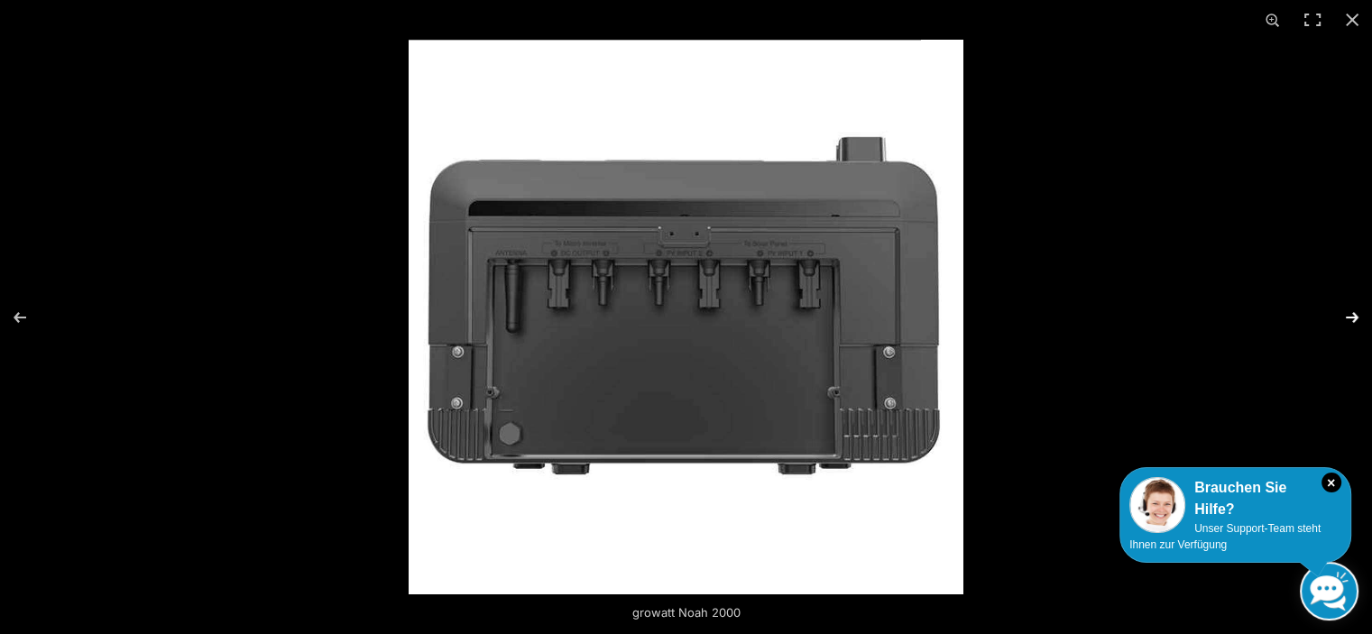
click at [1342, 312] on button "Next (arrow right)" at bounding box center [1340, 317] width 63 height 90
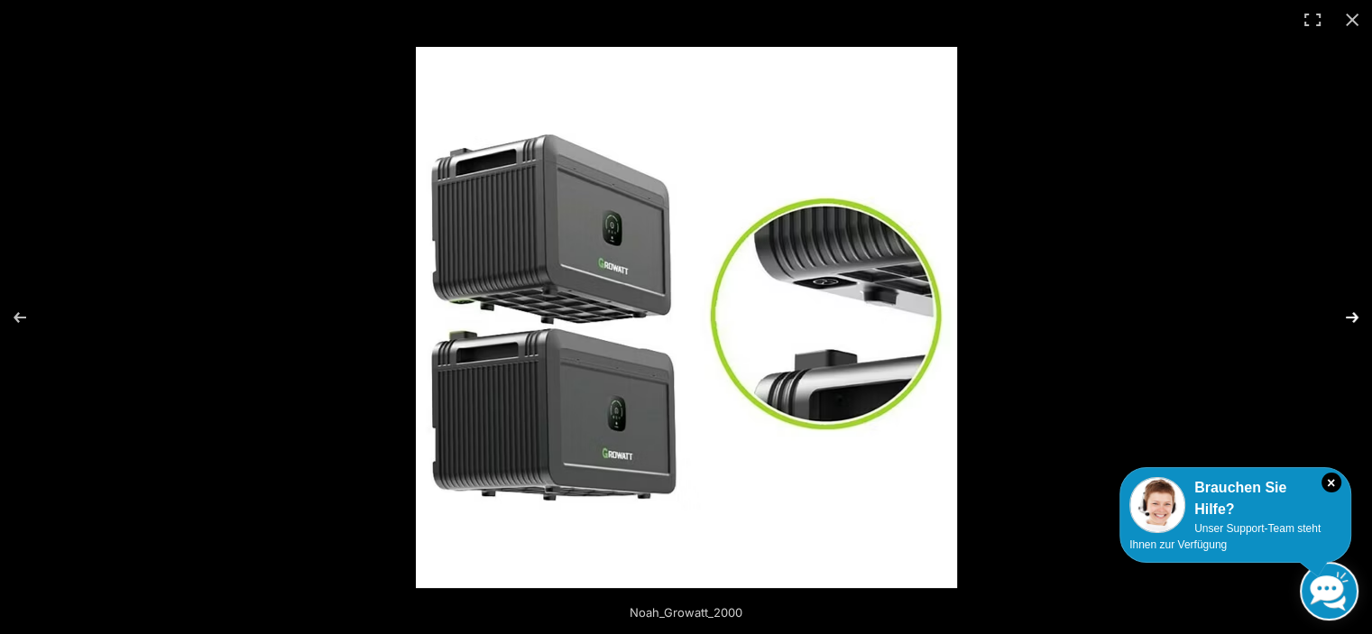
click at [1342, 312] on button "Next (arrow right)" at bounding box center [1340, 317] width 63 height 90
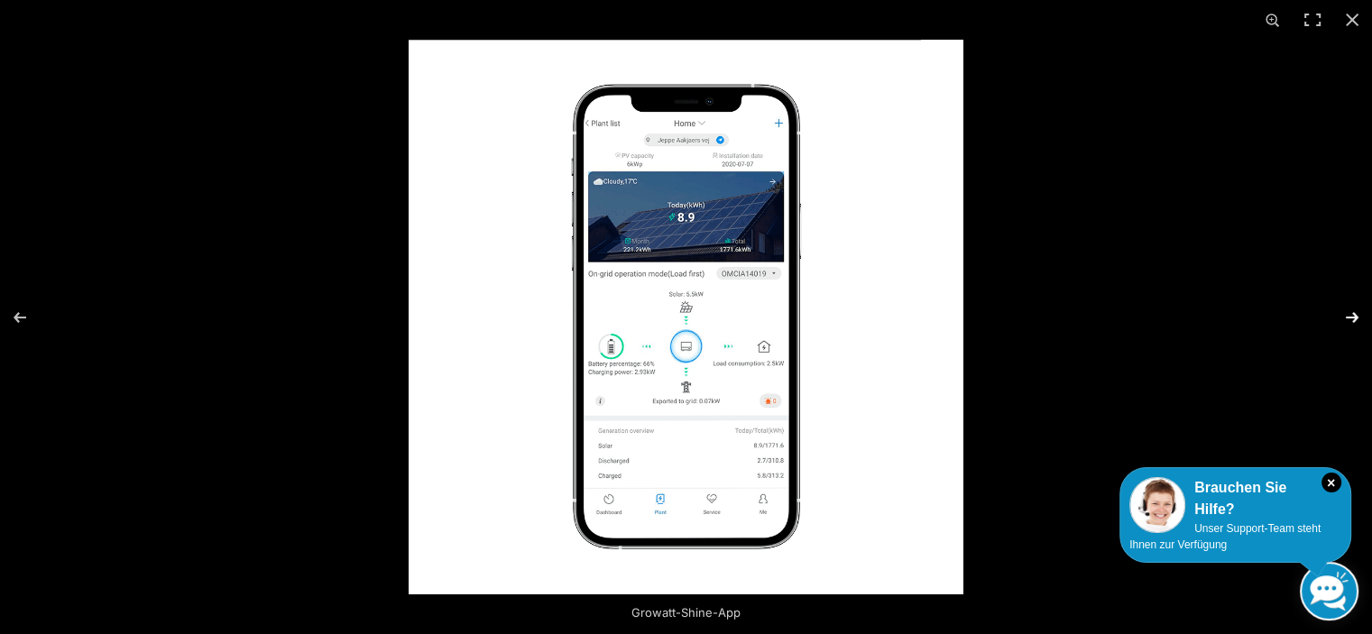
click at [1342, 312] on button "Next (arrow right)" at bounding box center [1340, 317] width 63 height 90
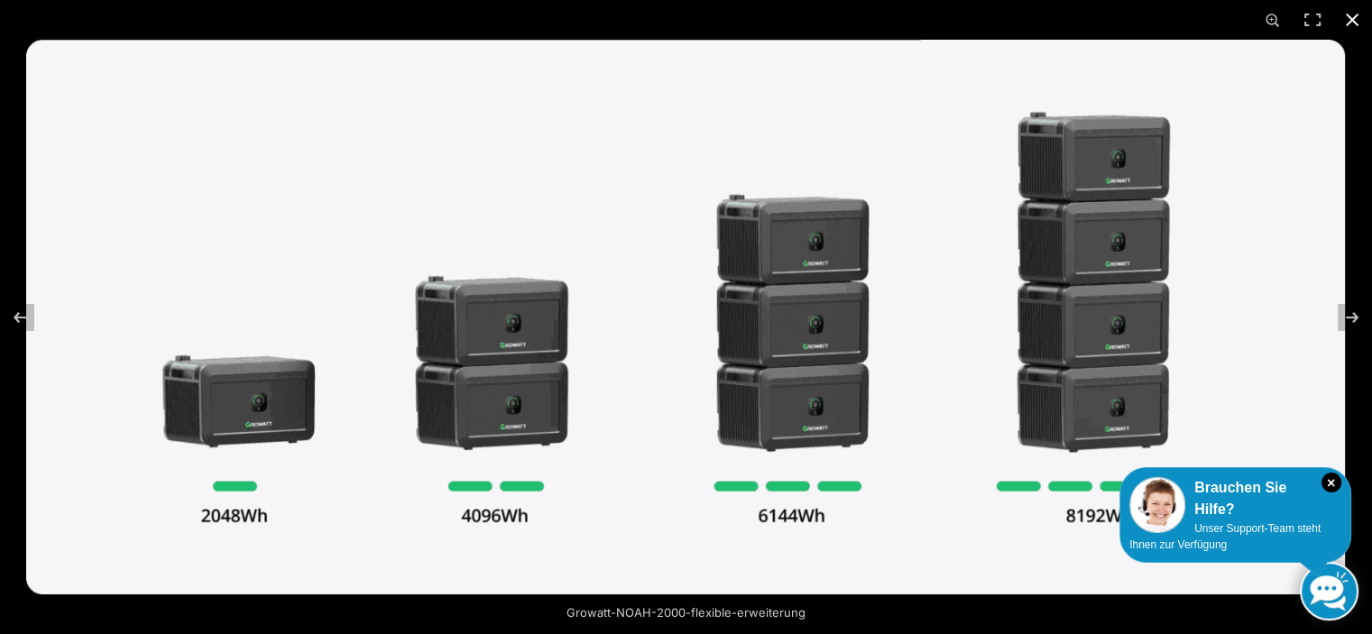
click at [1355, 18] on button "Close (Esc)" at bounding box center [1352, 20] width 40 height 40
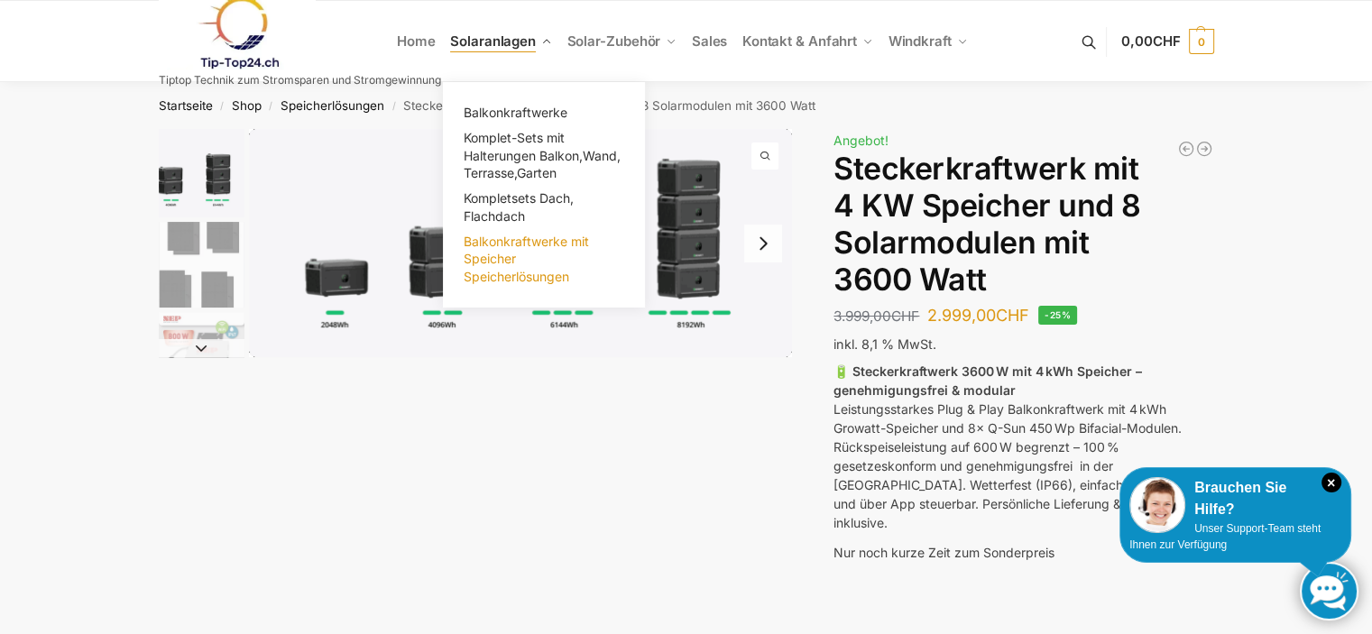
click at [518, 247] on span "Balkonkraftwerke mit Speicher Speicherlösungen" at bounding box center [526, 259] width 125 height 51
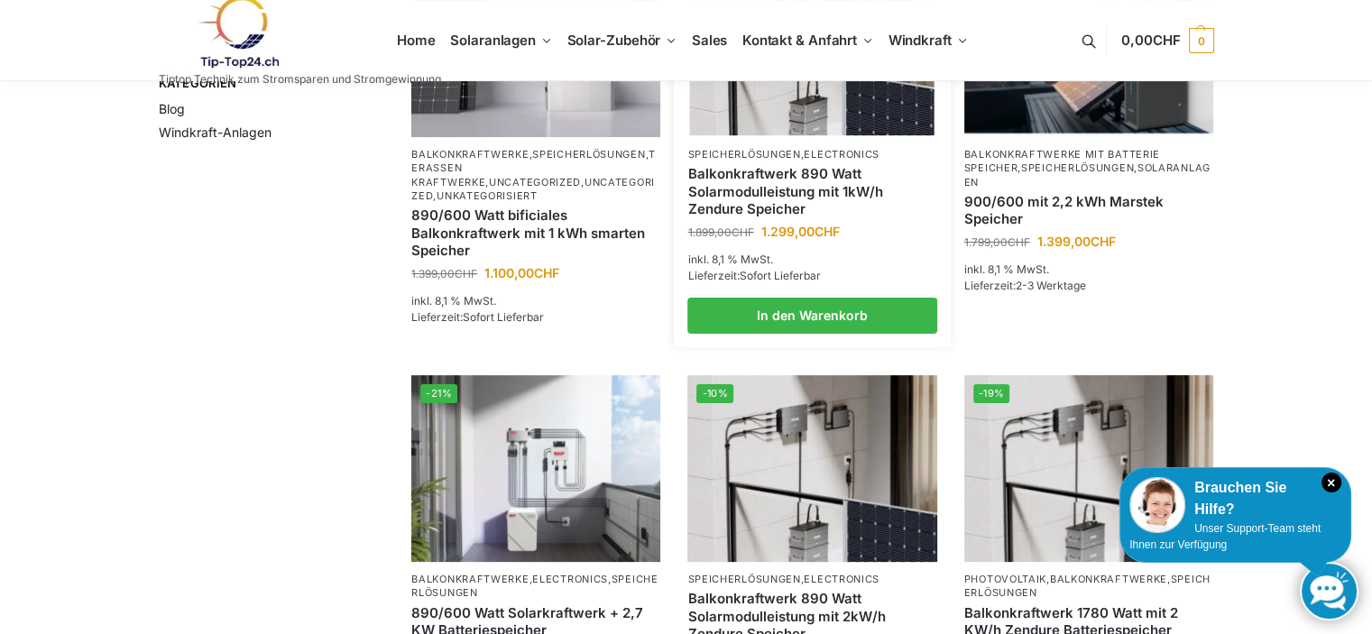
scroll to position [289, 0]
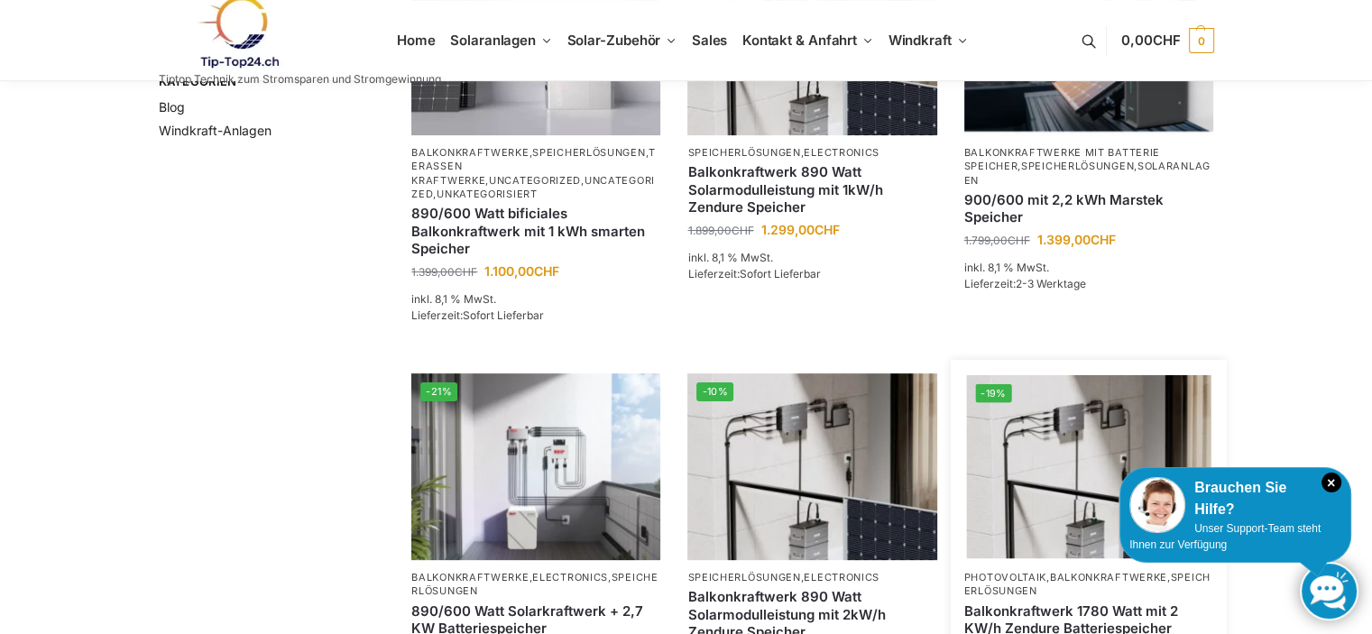
click at [1098, 436] on img at bounding box center [1088, 466] width 244 height 183
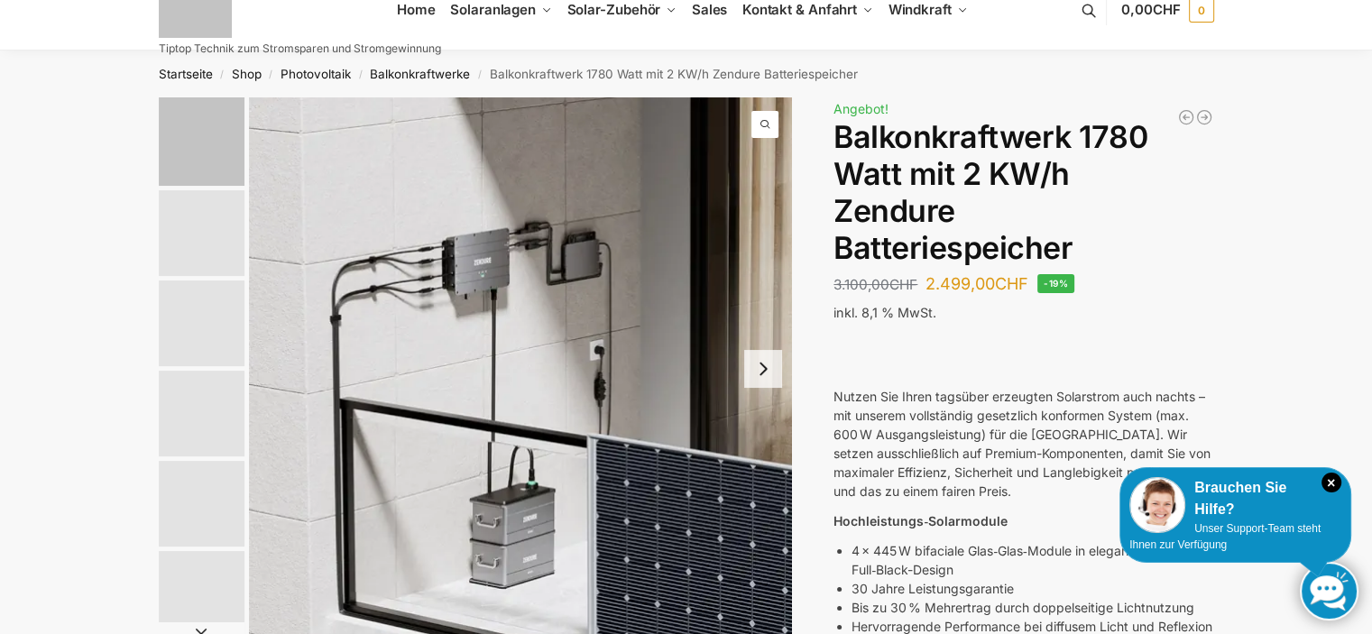
scroll to position [36, 0]
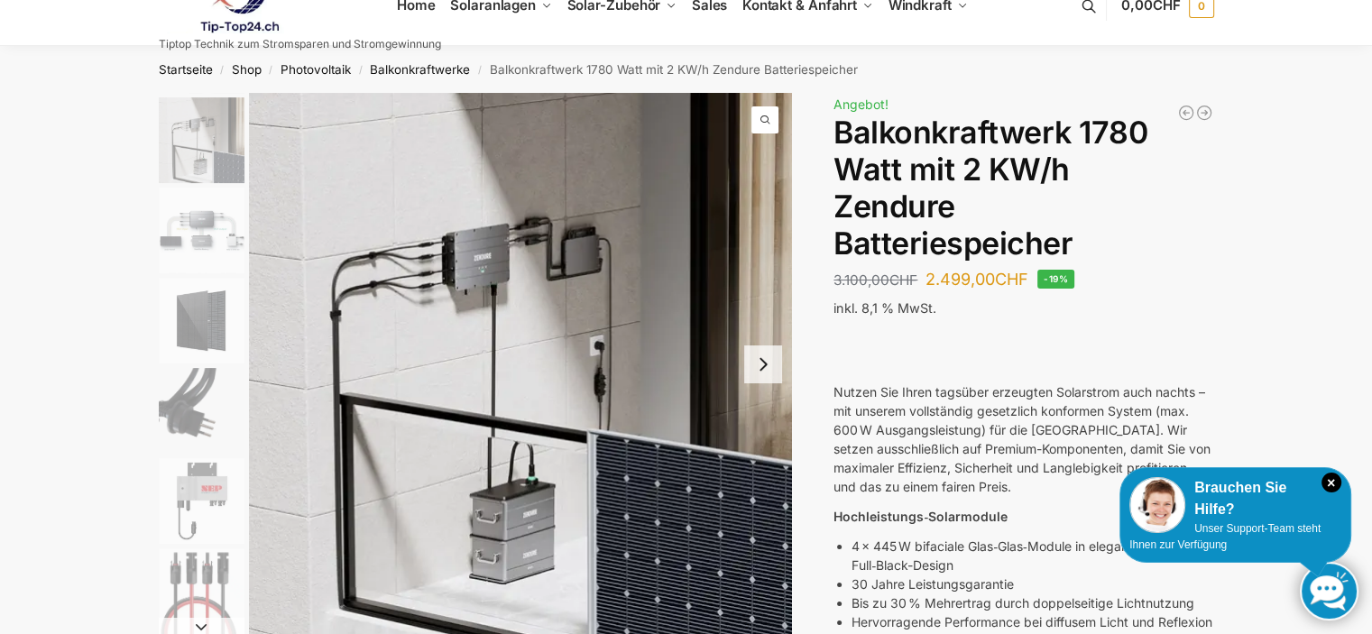
click at [492, 253] on img "1 / 7" at bounding box center [520, 364] width 543 height 543
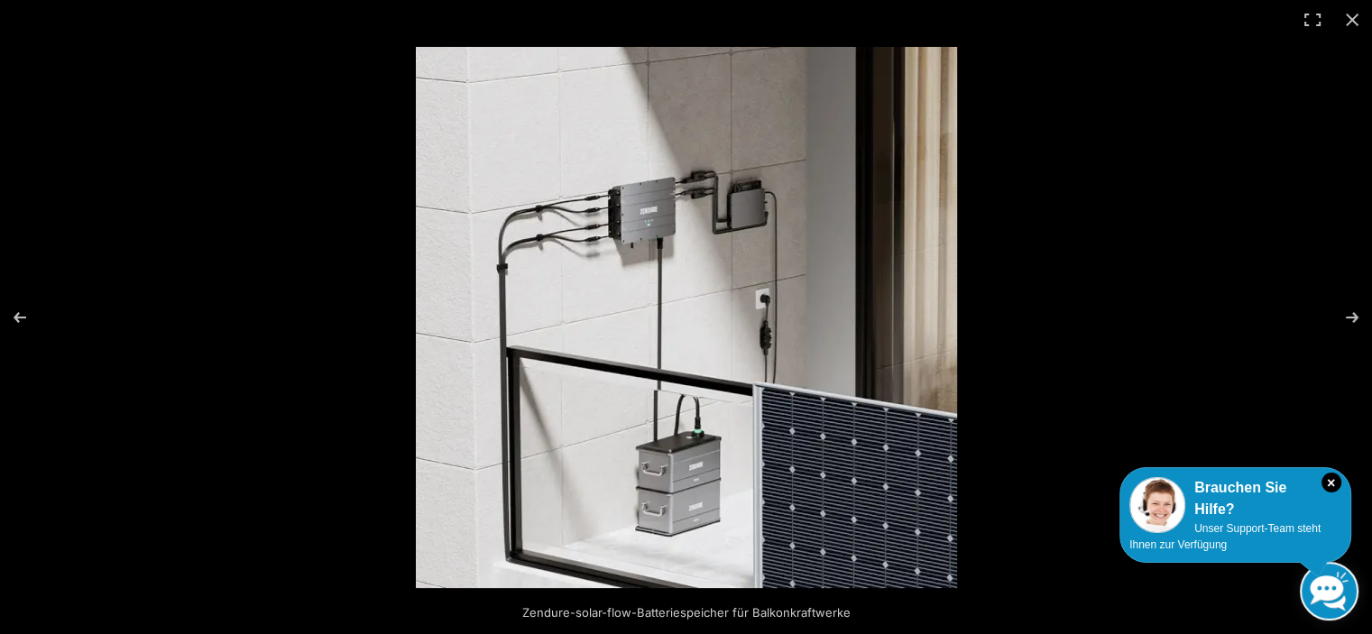
click at [633, 225] on img at bounding box center [686, 317] width 541 height 541
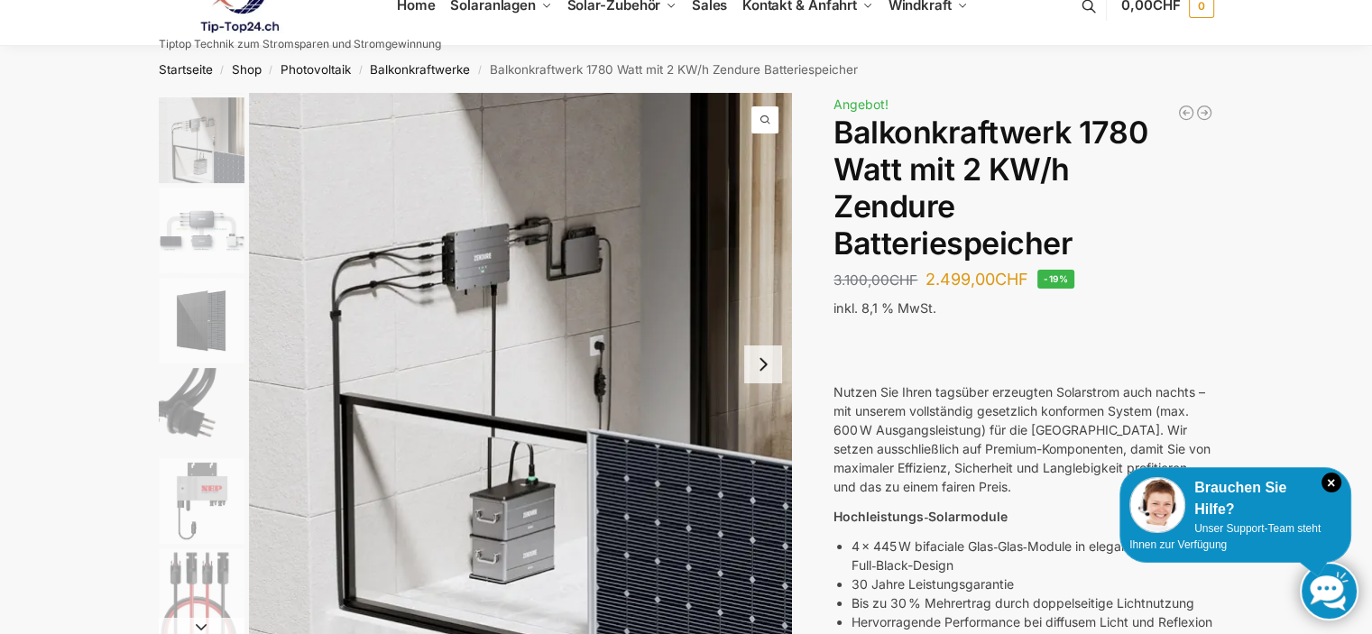
click at [538, 241] on img "1 / 7" at bounding box center [520, 364] width 543 height 543
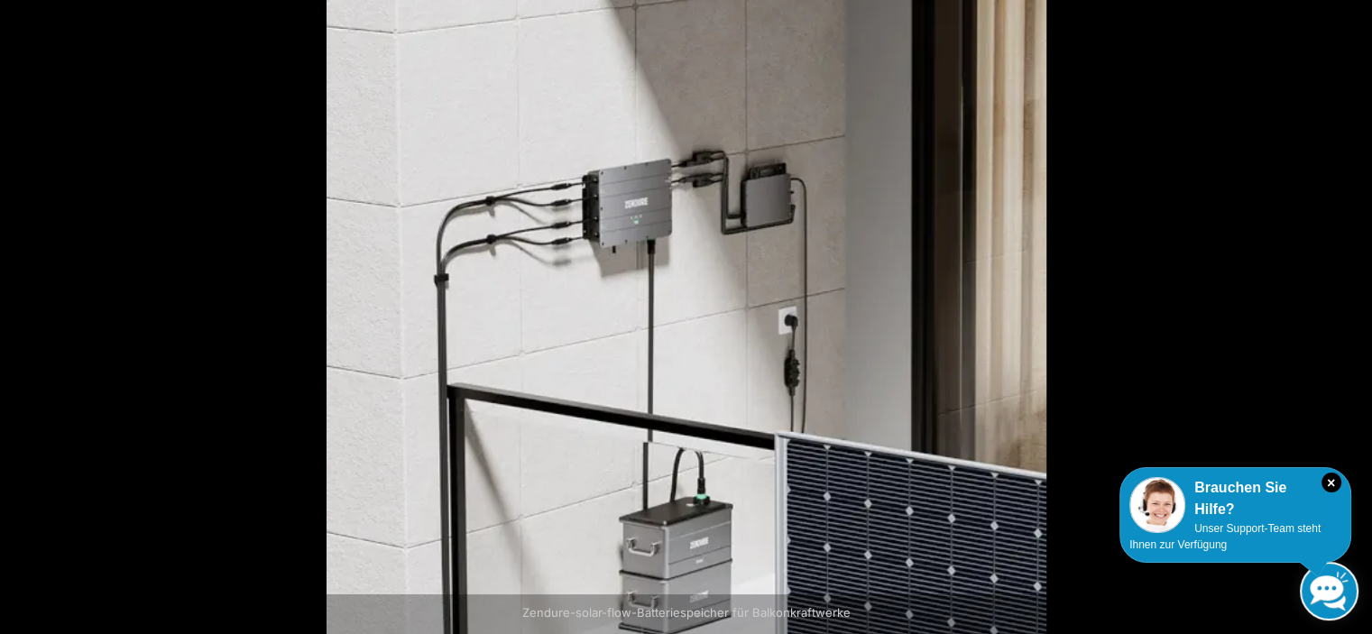
scroll to position [123, 0]
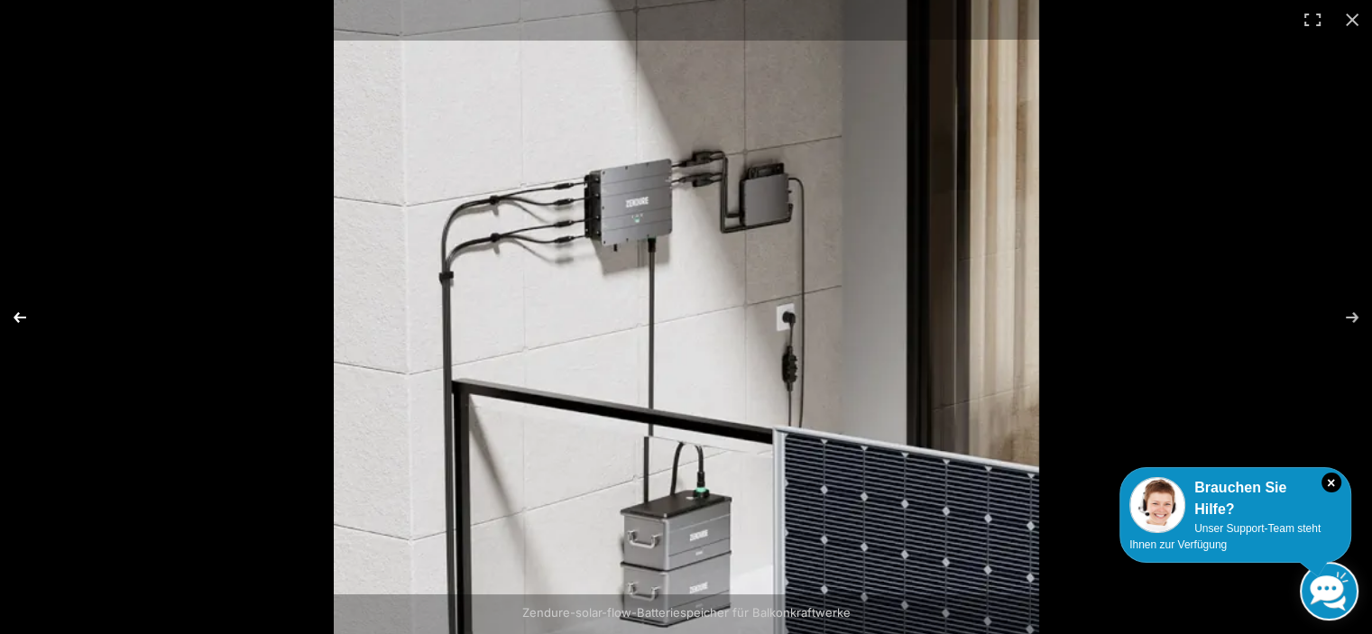
click at [21, 322] on button "Previous (arrow left)" at bounding box center [31, 317] width 63 height 90
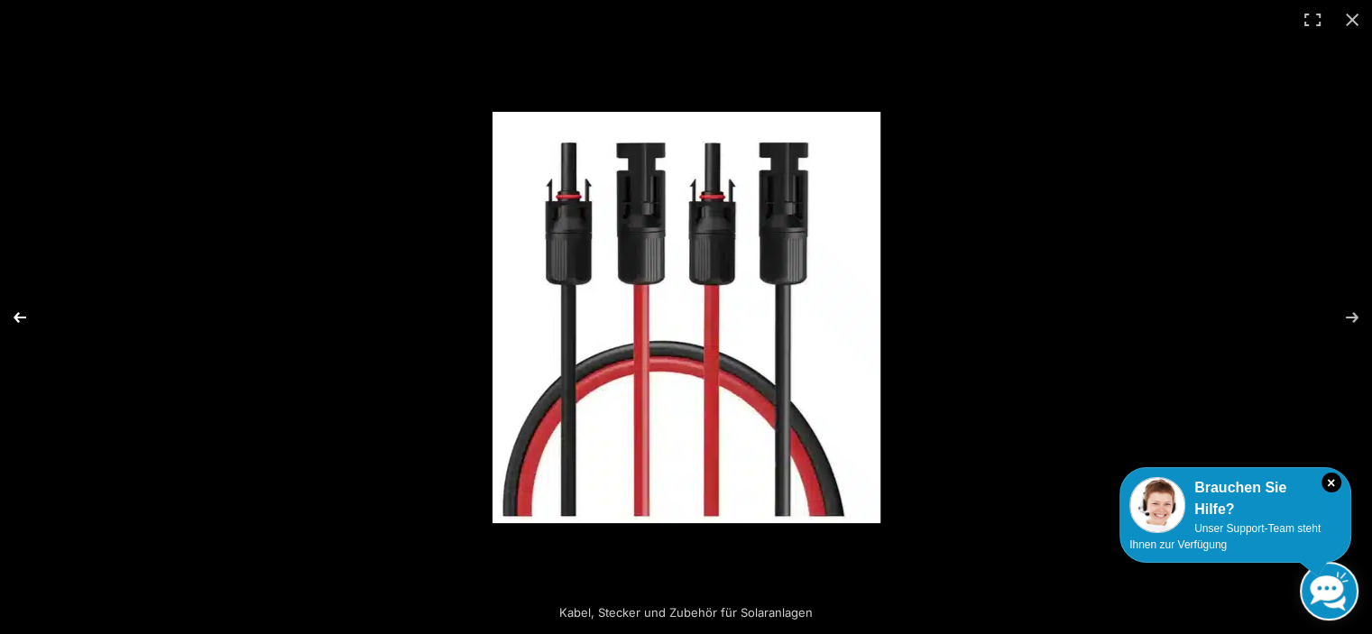
click at [21, 322] on button "Previous (arrow left)" at bounding box center [31, 317] width 63 height 90
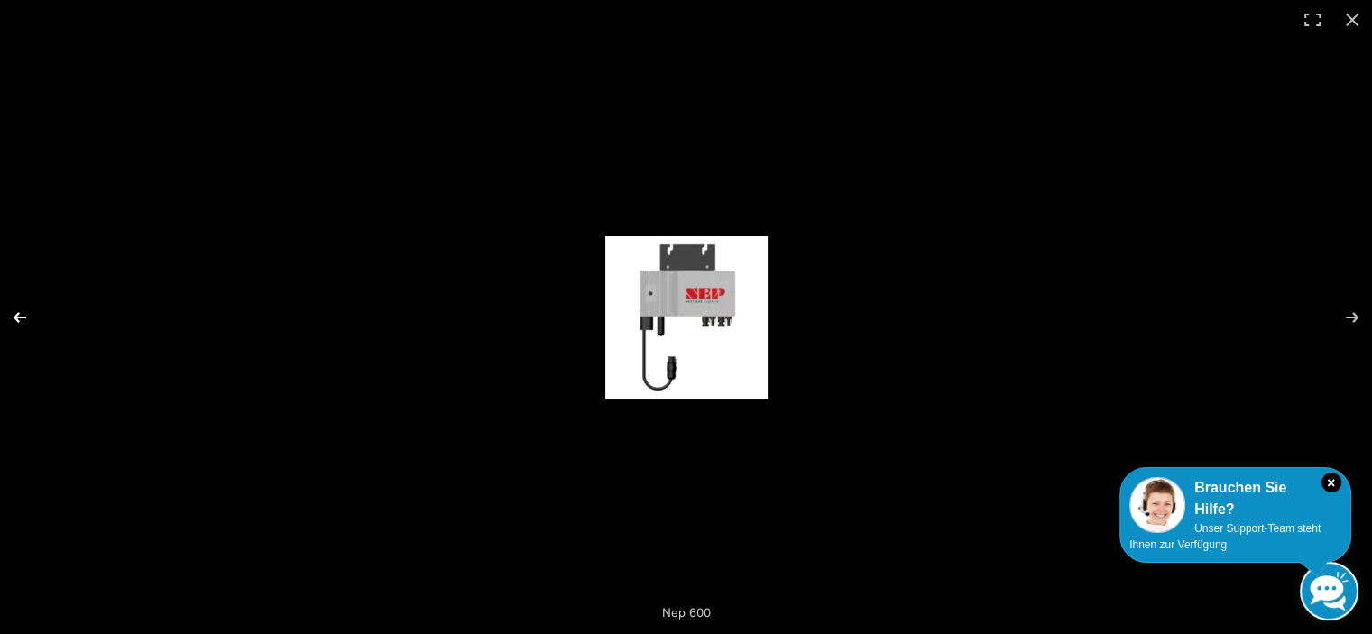
click at [21, 322] on button "Previous (arrow left)" at bounding box center [31, 317] width 63 height 90
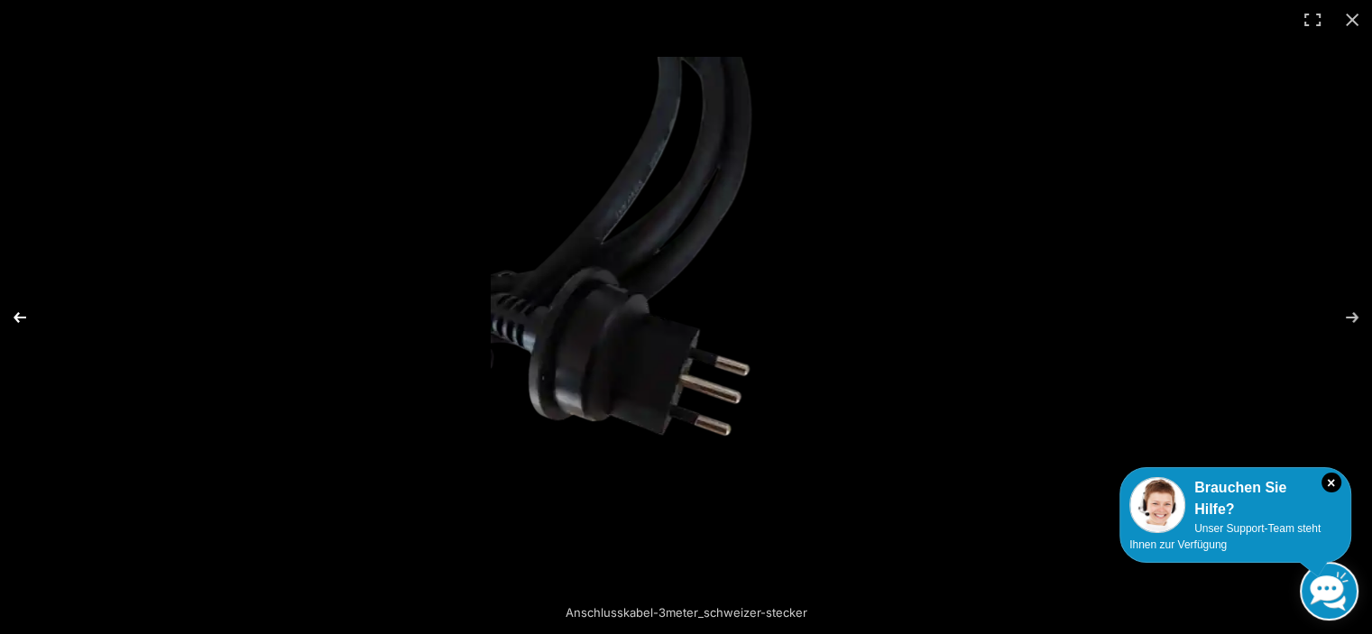
click at [21, 322] on button "Previous (arrow left)" at bounding box center [31, 317] width 63 height 90
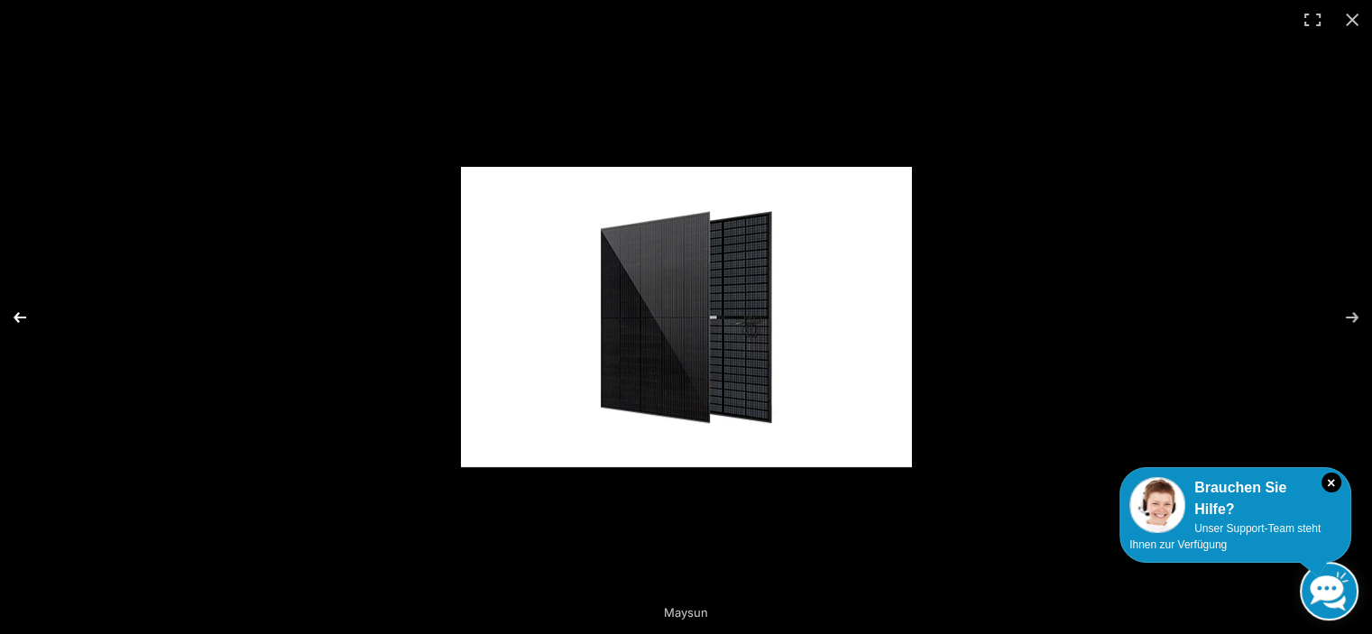
click at [21, 322] on button "Previous (arrow left)" at bounding box center [31, 317] width 63 height 90
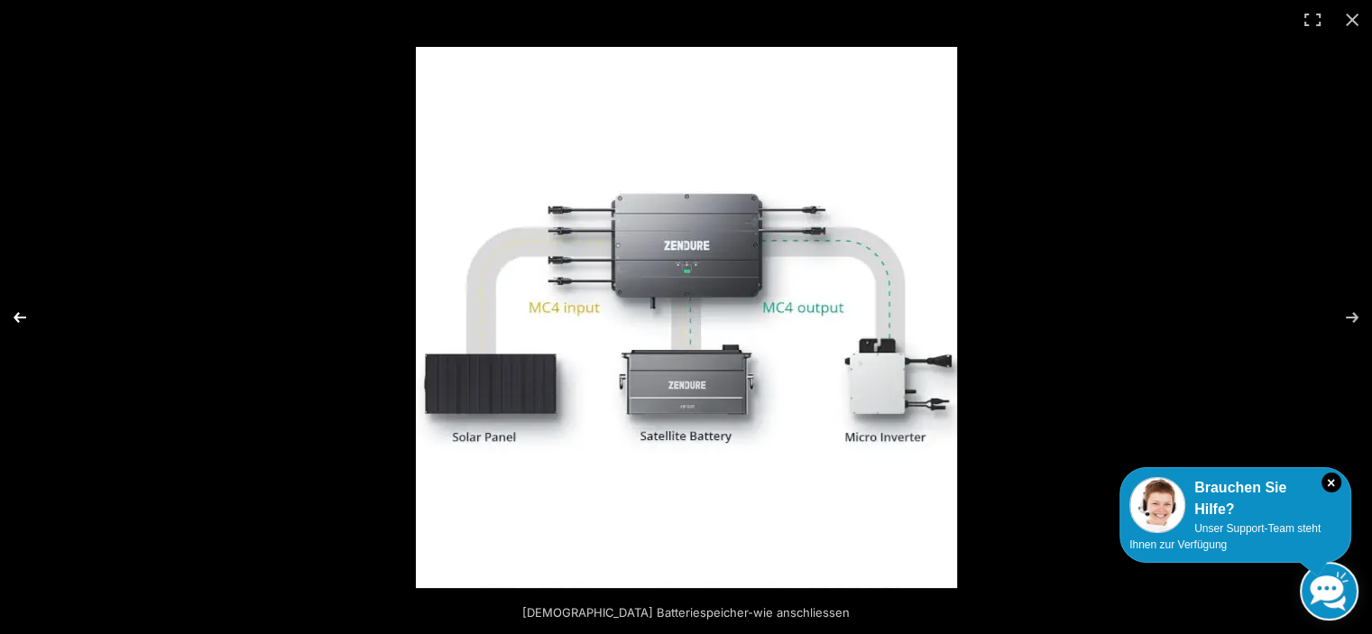
click at [21, 322] on button "Previous (arrow left)" at bounding box center [31, 317] width 63 height 90
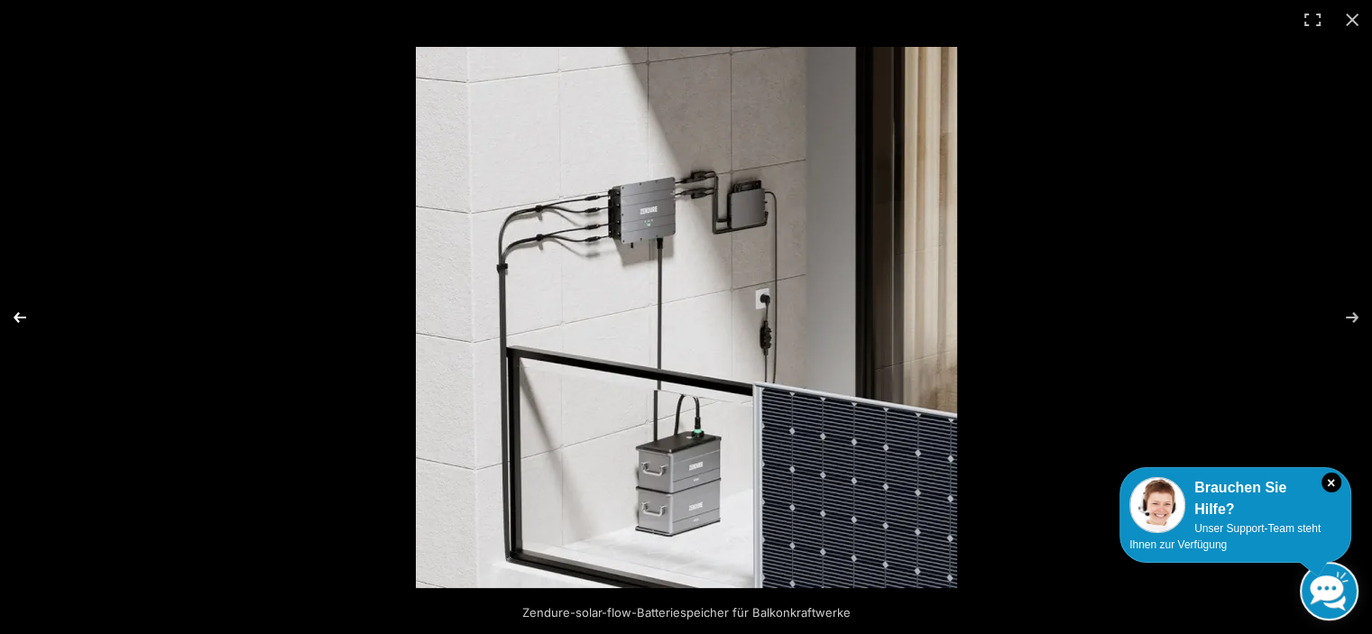
click at [21, 322] on button "Previous (arrow left)" at bounding box center [31, 317] width 63 height 90
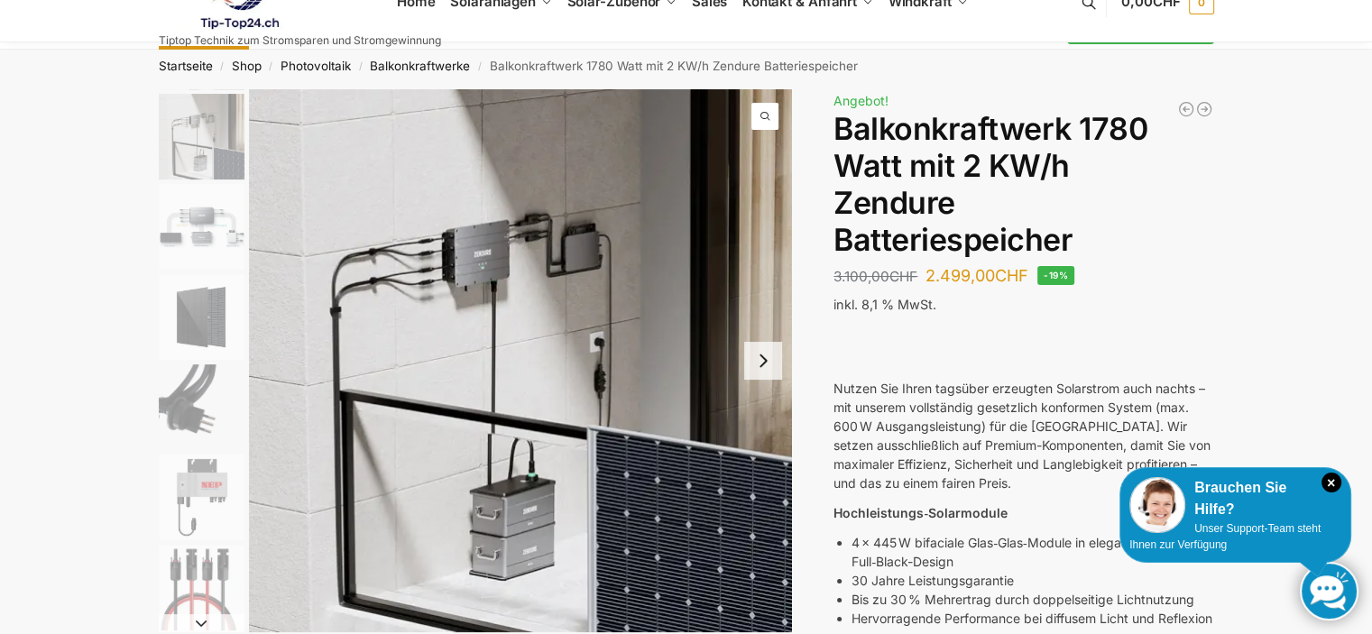
scroll to position [0, 0]
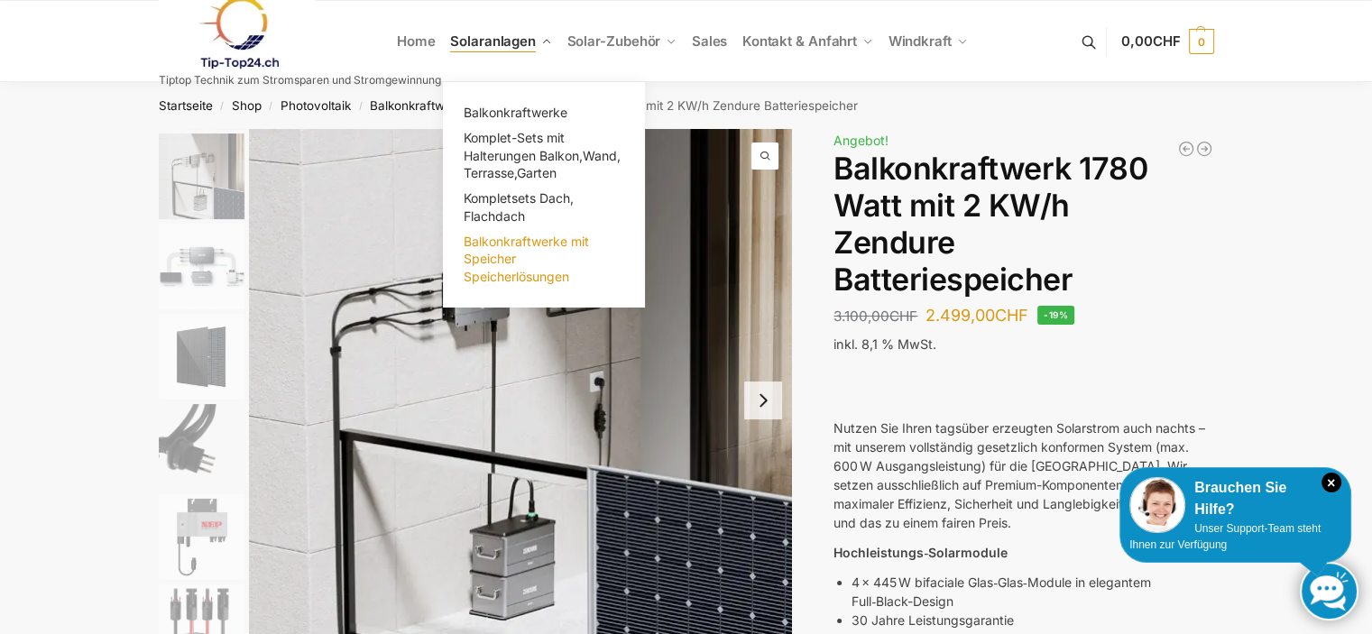
click at [505, 271] on span "Balkonkraftwerke mit Speicher Speicherlösungen" at bounding box center [526, 259] width 125 height 51
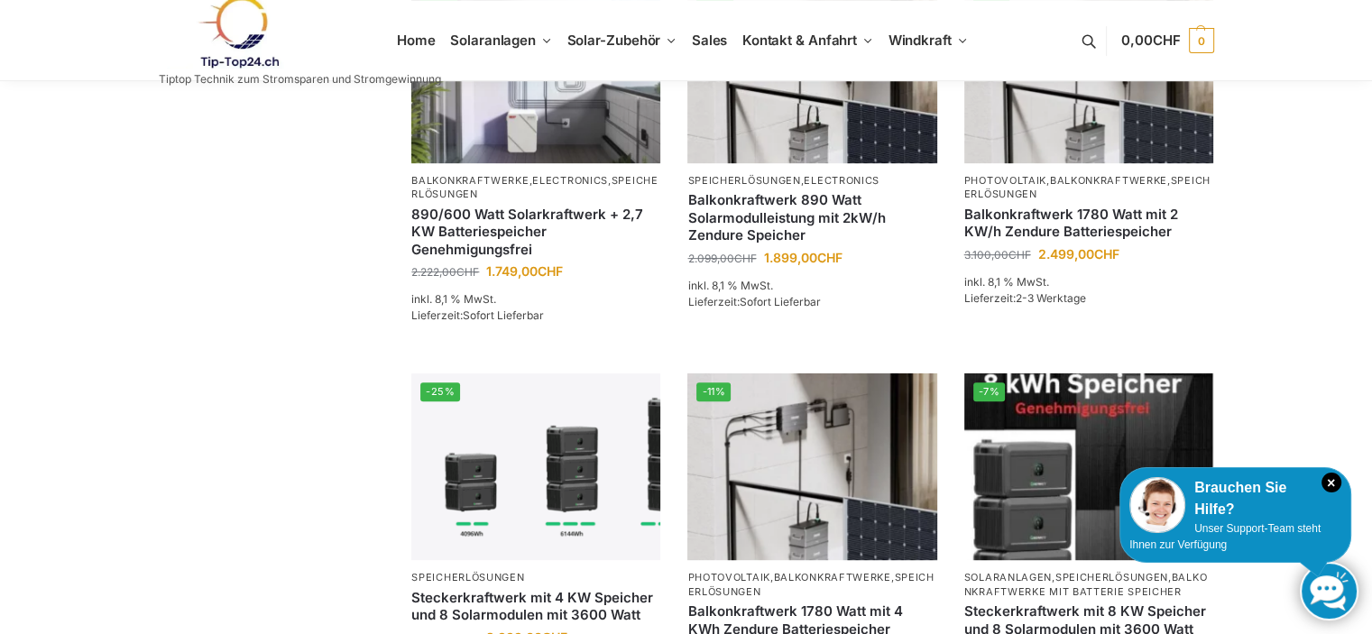
scroll to position [718, 0]
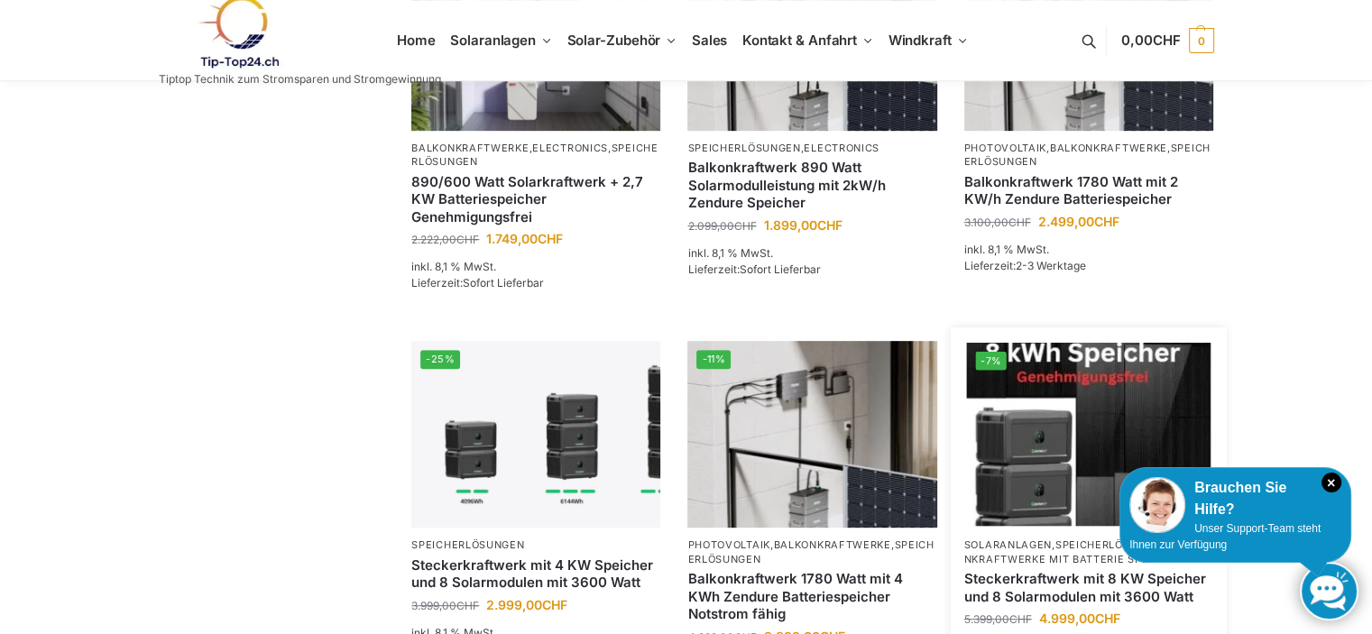
click at [1107, 343] on img at bounding box center [1088, 434] width 244 height 183
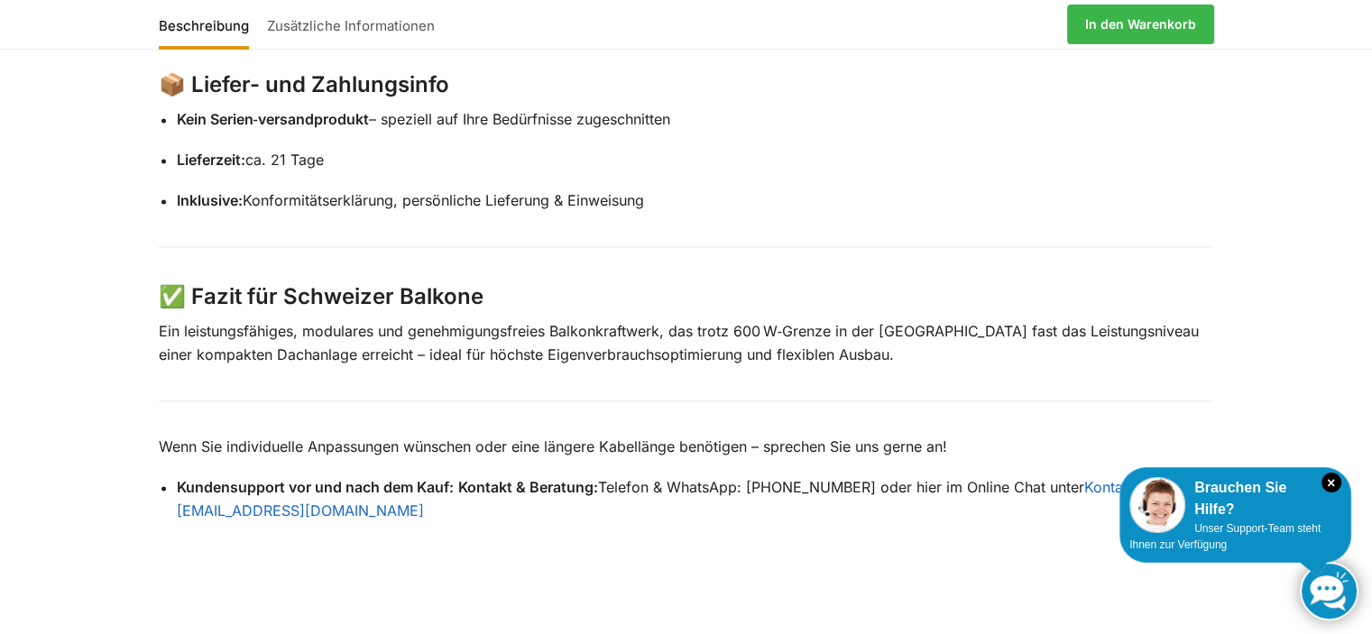
scroll to position [2564, 0]
